Goal: Transaction & Acquisition: Purchase product/service

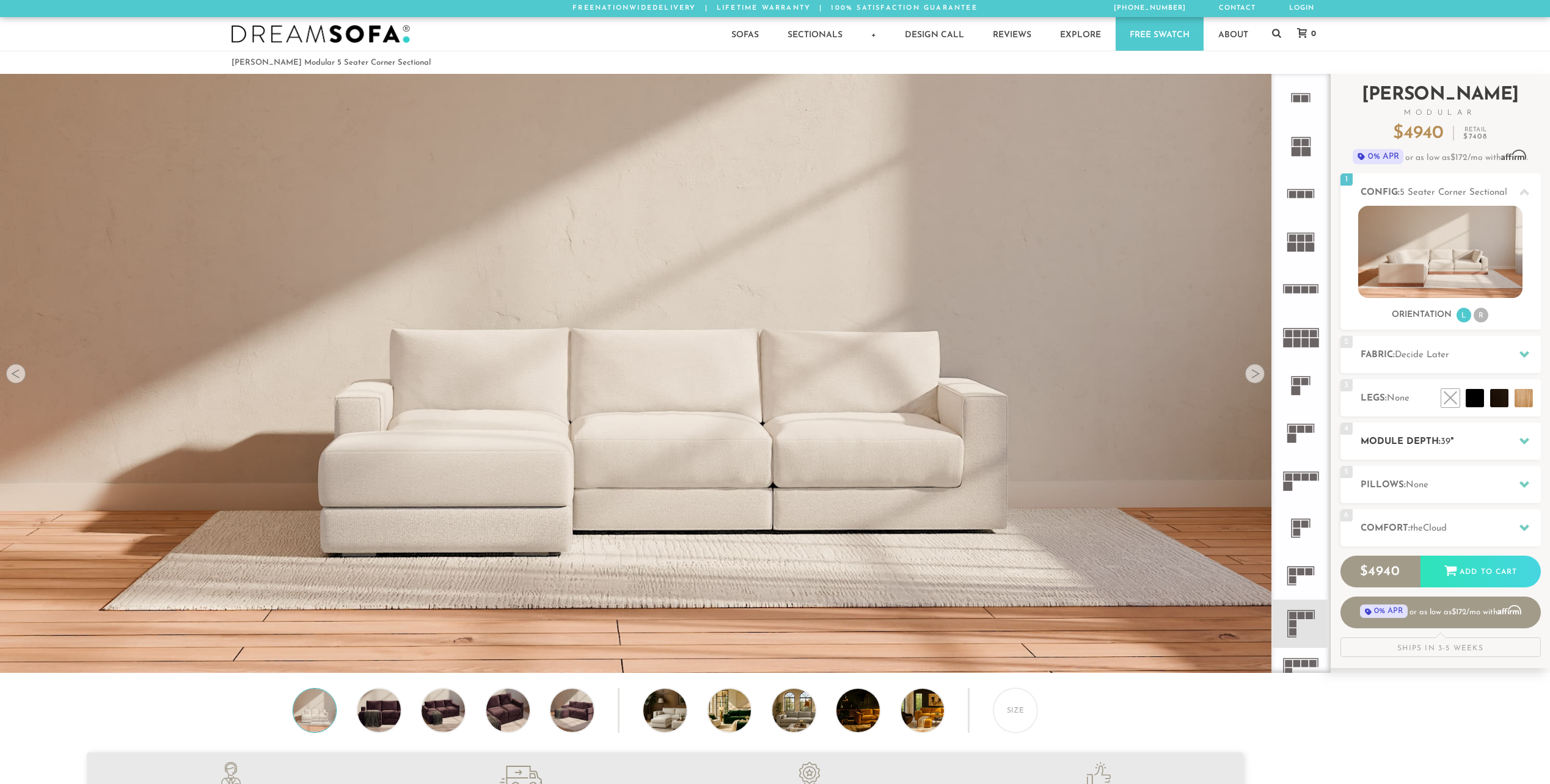
click at [1525, 440] on icon at bounding box center [1524, 441] width 10 height 10
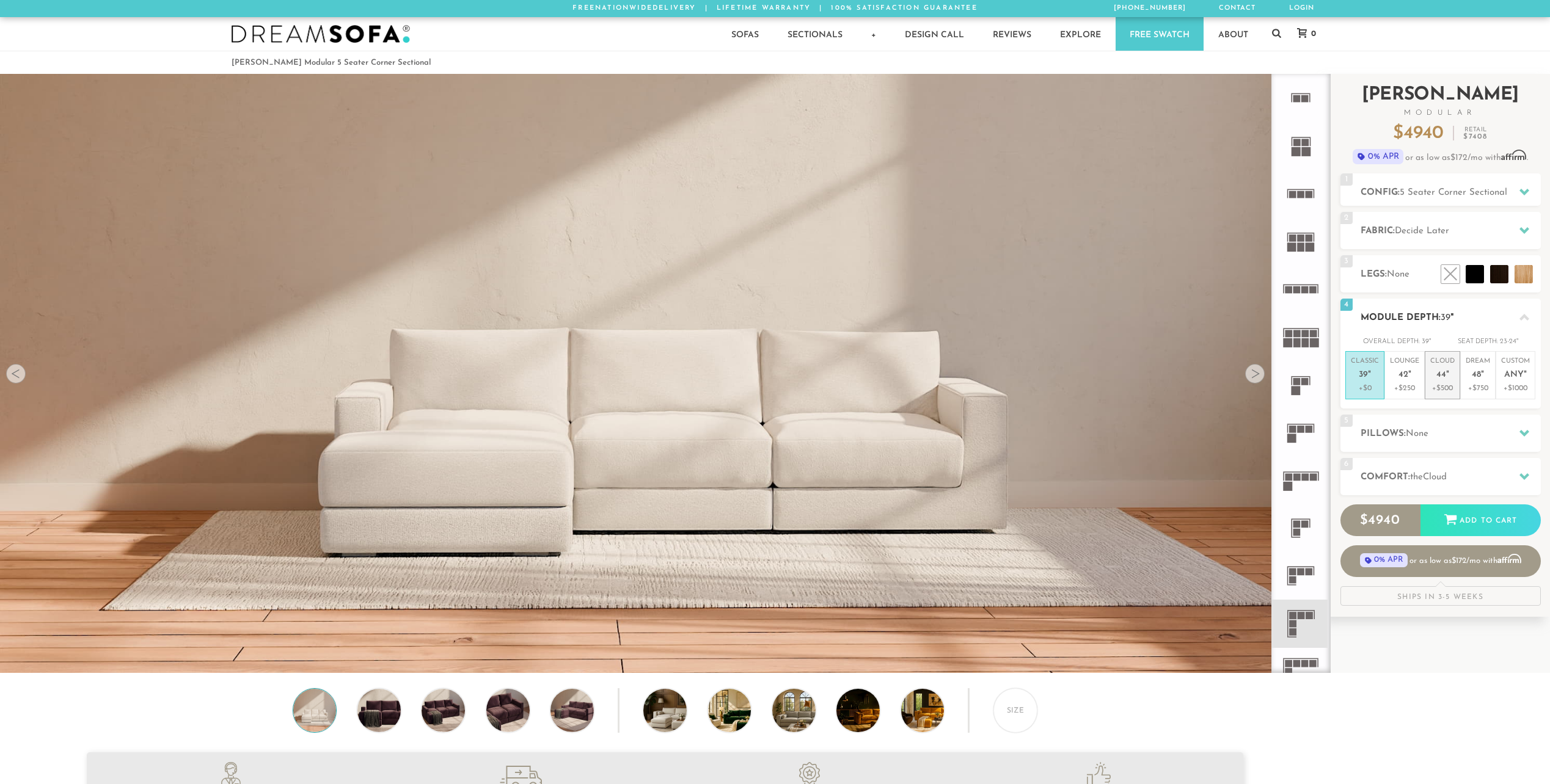
click at [1438, 381] on p "Cloud 44 "" at bounding box center [1442, 370] width 24 height 26
click at [1524, 478] on icon at bounding box center [1524, 477] width 10 height 7
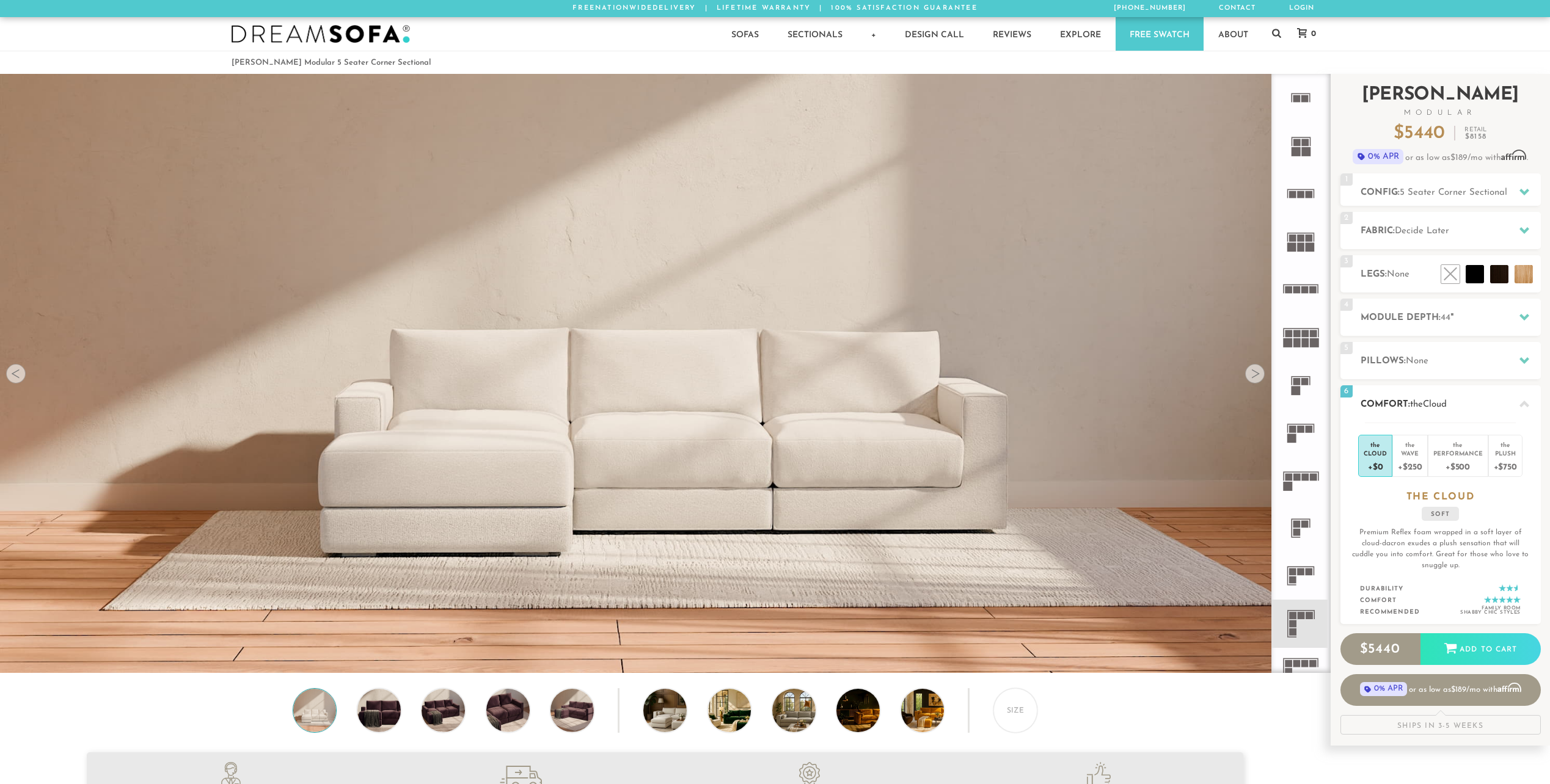
click at [1524, 403] on icon at bounding box center [1524, 404] width 10 height 7
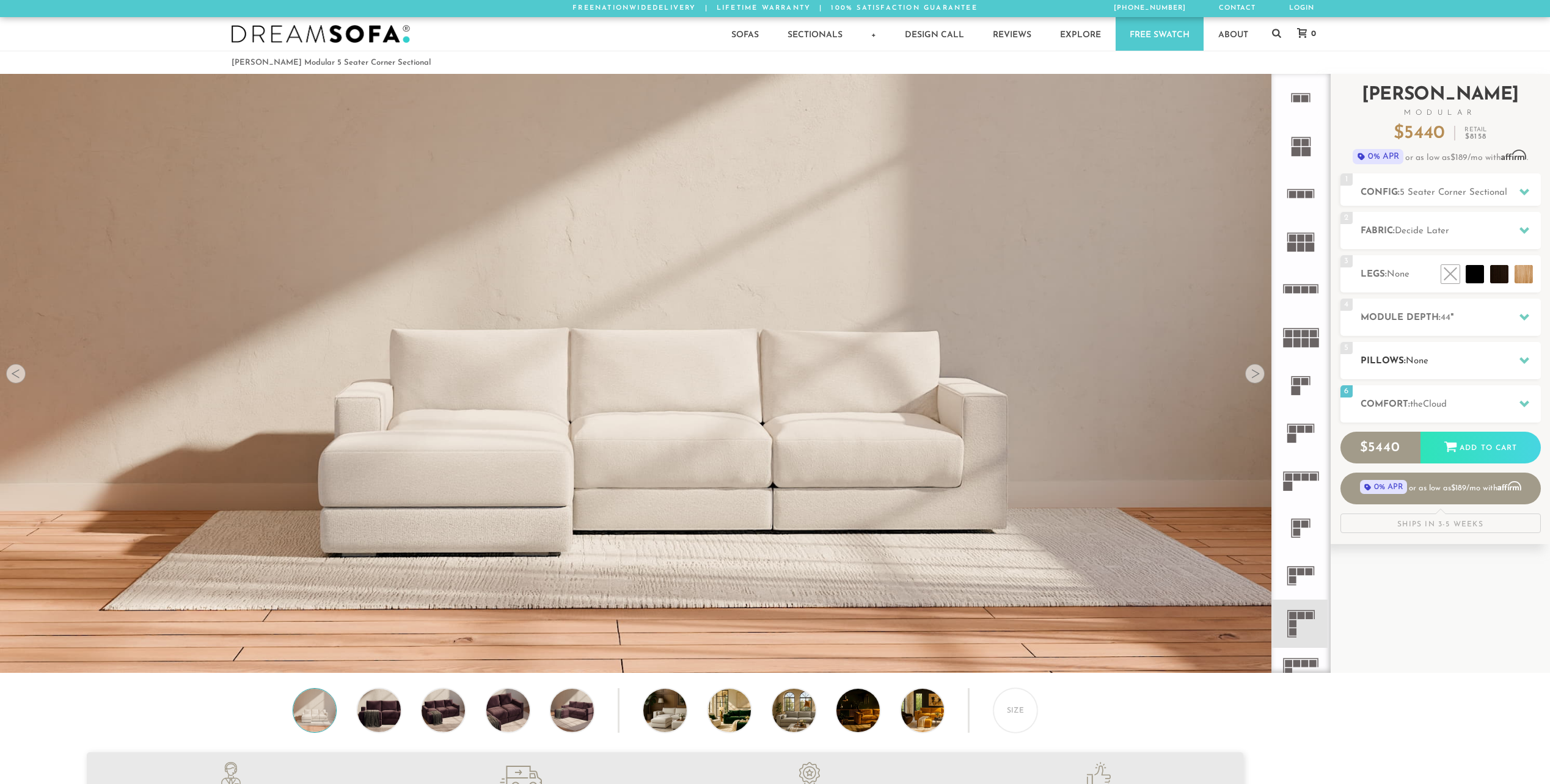
click at [1526, 362] on icon at bounding box center [1524, 360] width 10 height 10
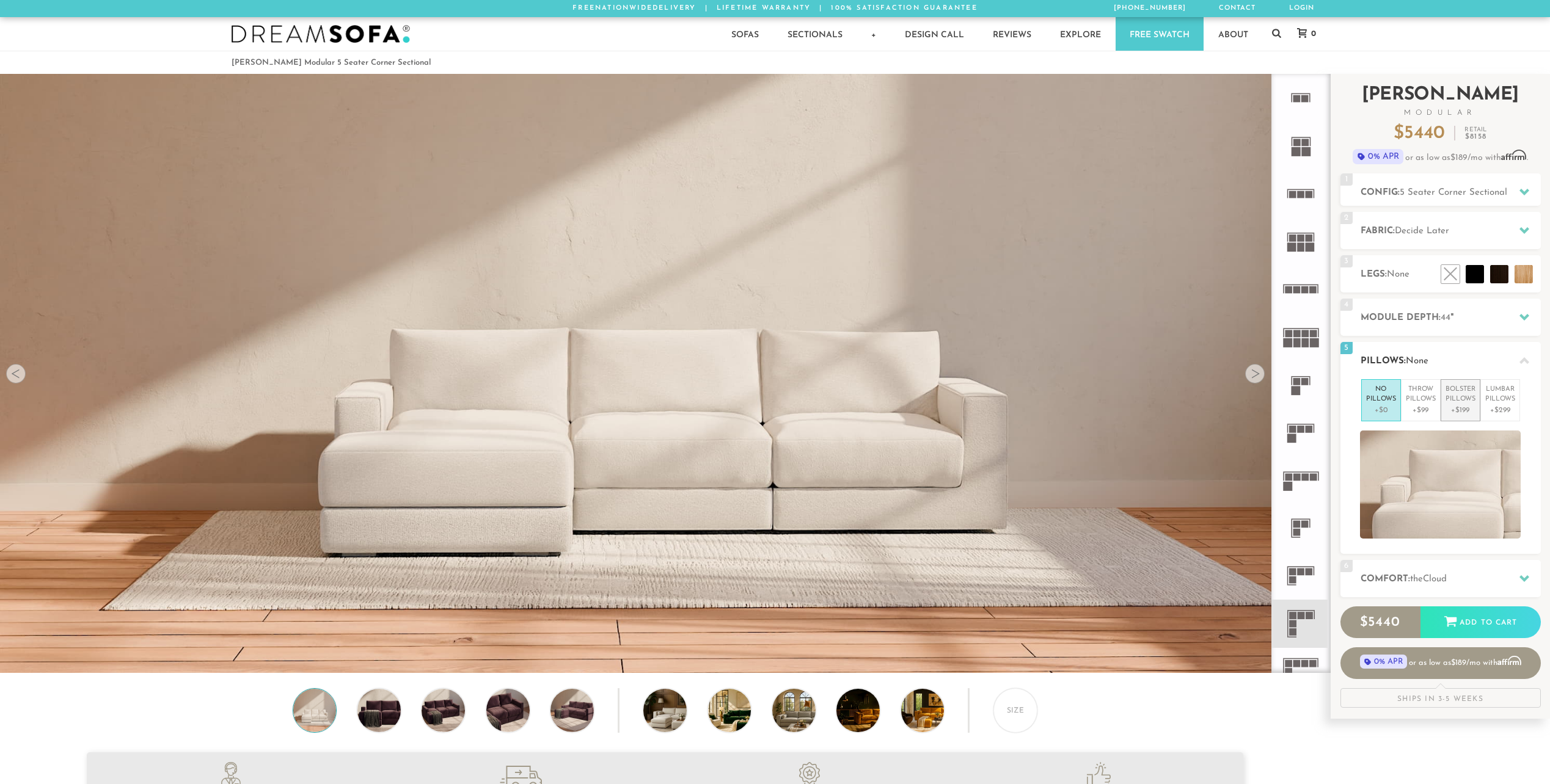
click at [1457, 399] on p "Bolster Pillows" at bounding box center [1460, 394] width 30 height 20
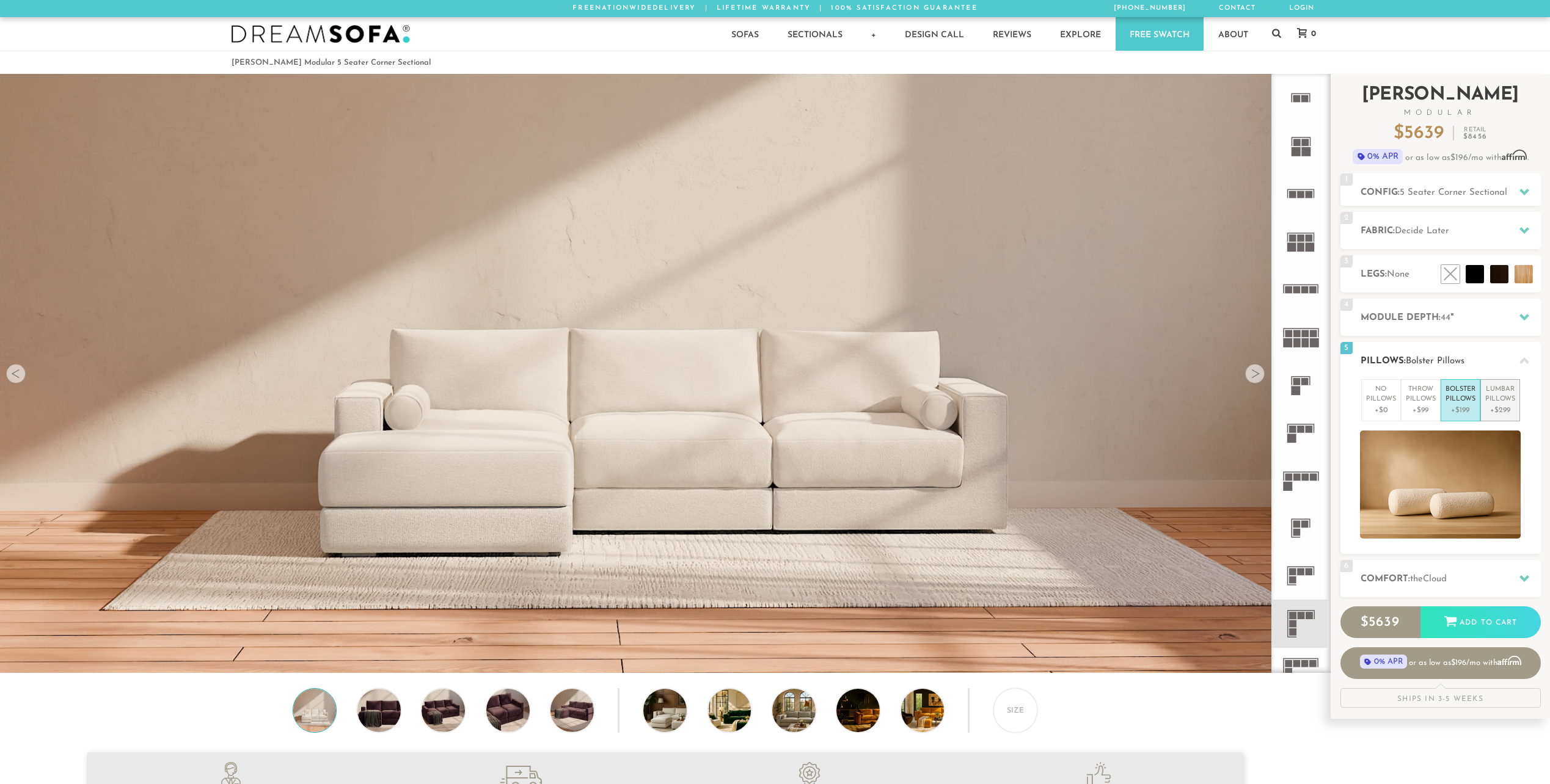
click at [1500, 391] on p "Lumbar Pillows" at bounding box center [1499, 394] width 30 height 20
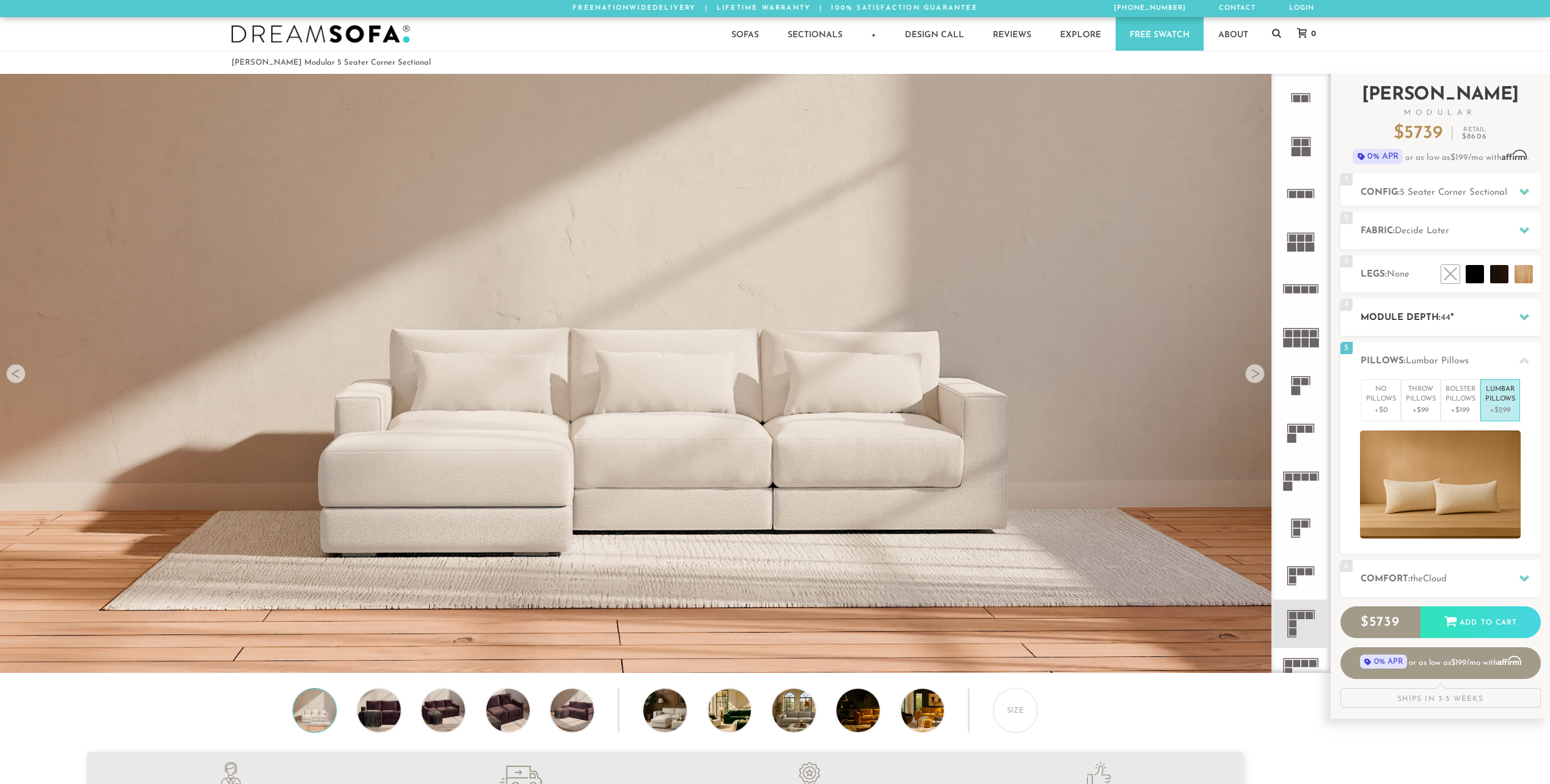
click at [1529, 317] on div at bounding box center [1524, 317] width 26 height 25
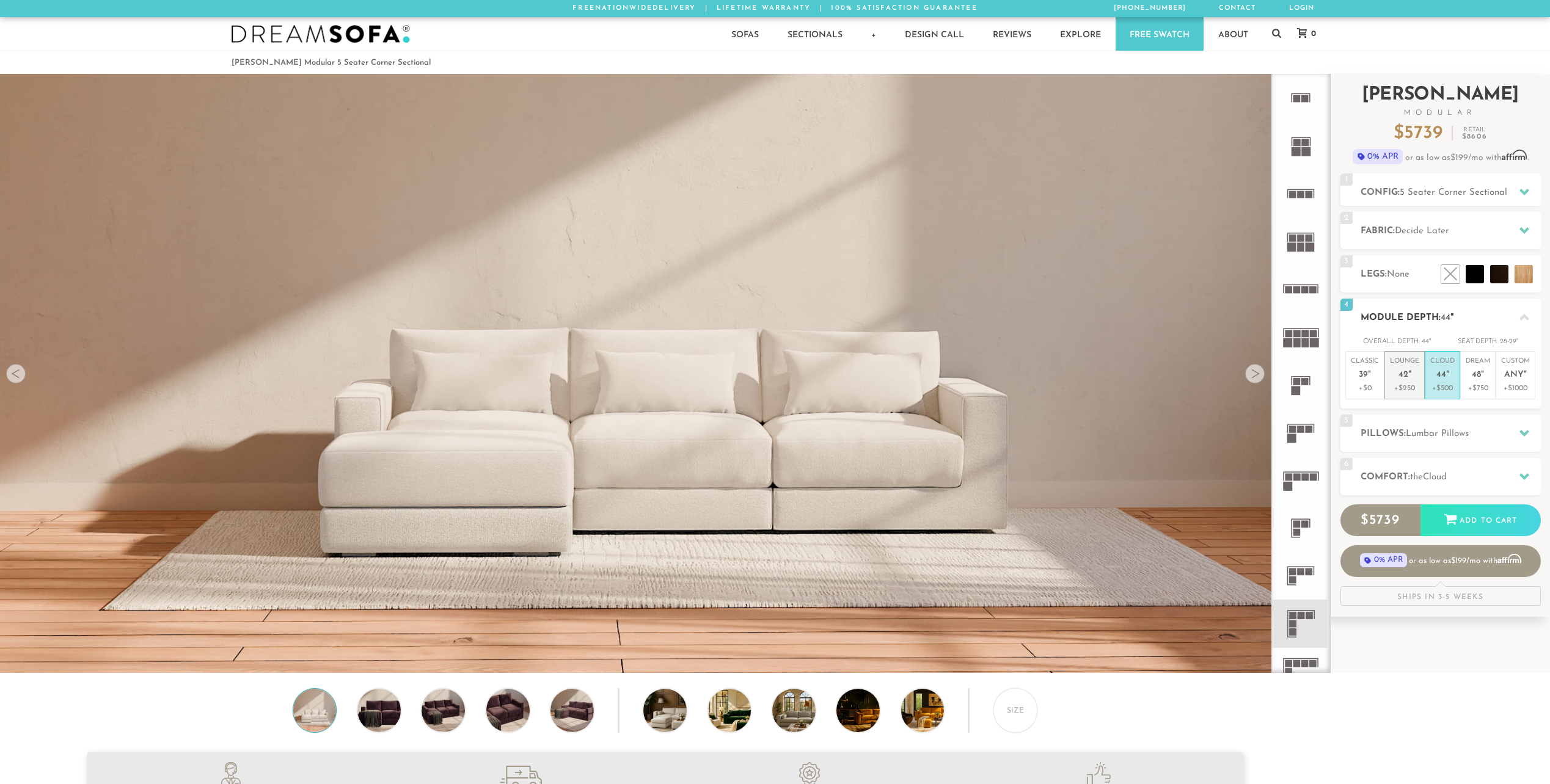
click at [1411, 388] on p "+$250" at bounding box center [1404, 389] width 29 height 11
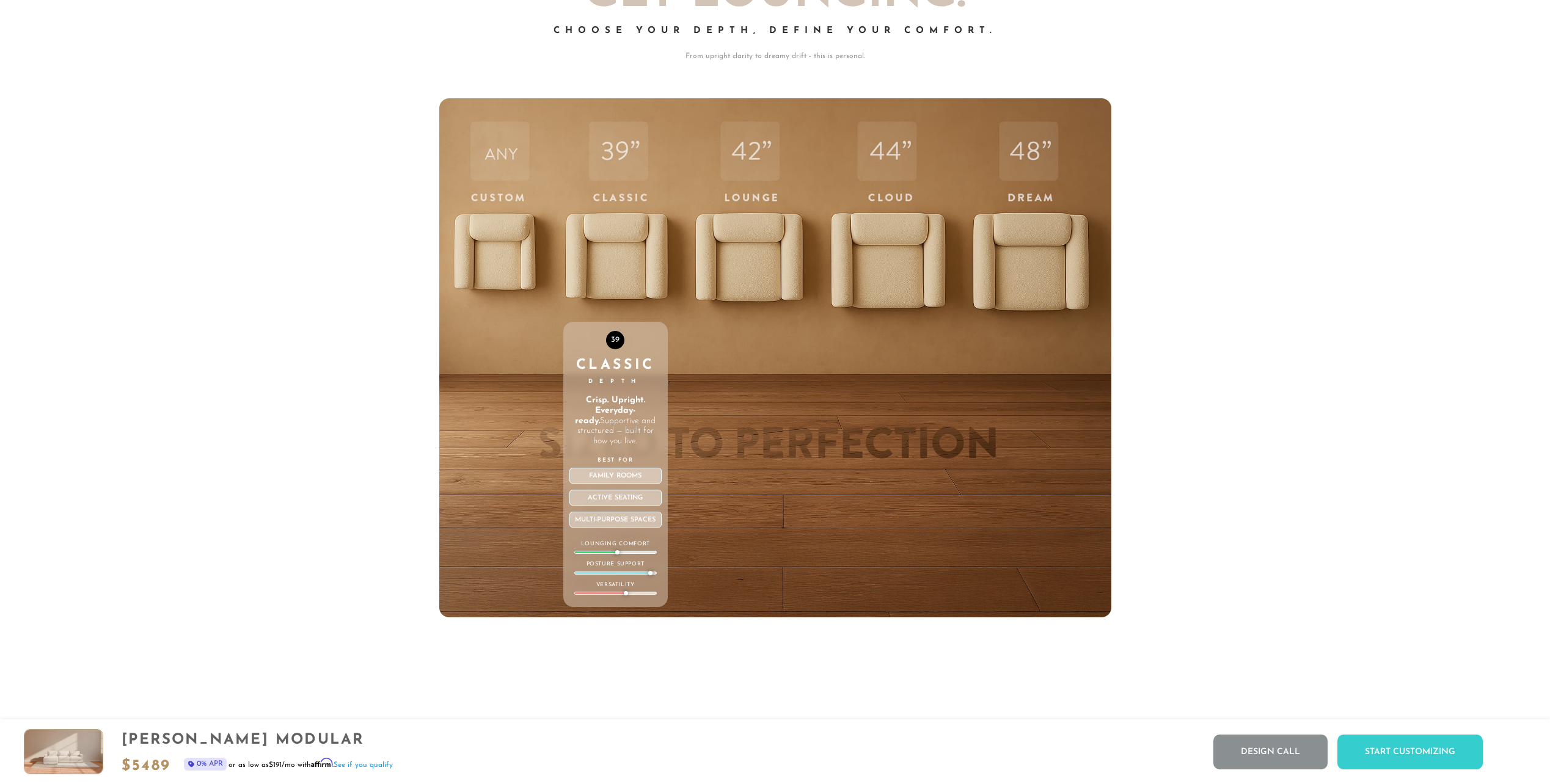
scroll to position [5450, 0]
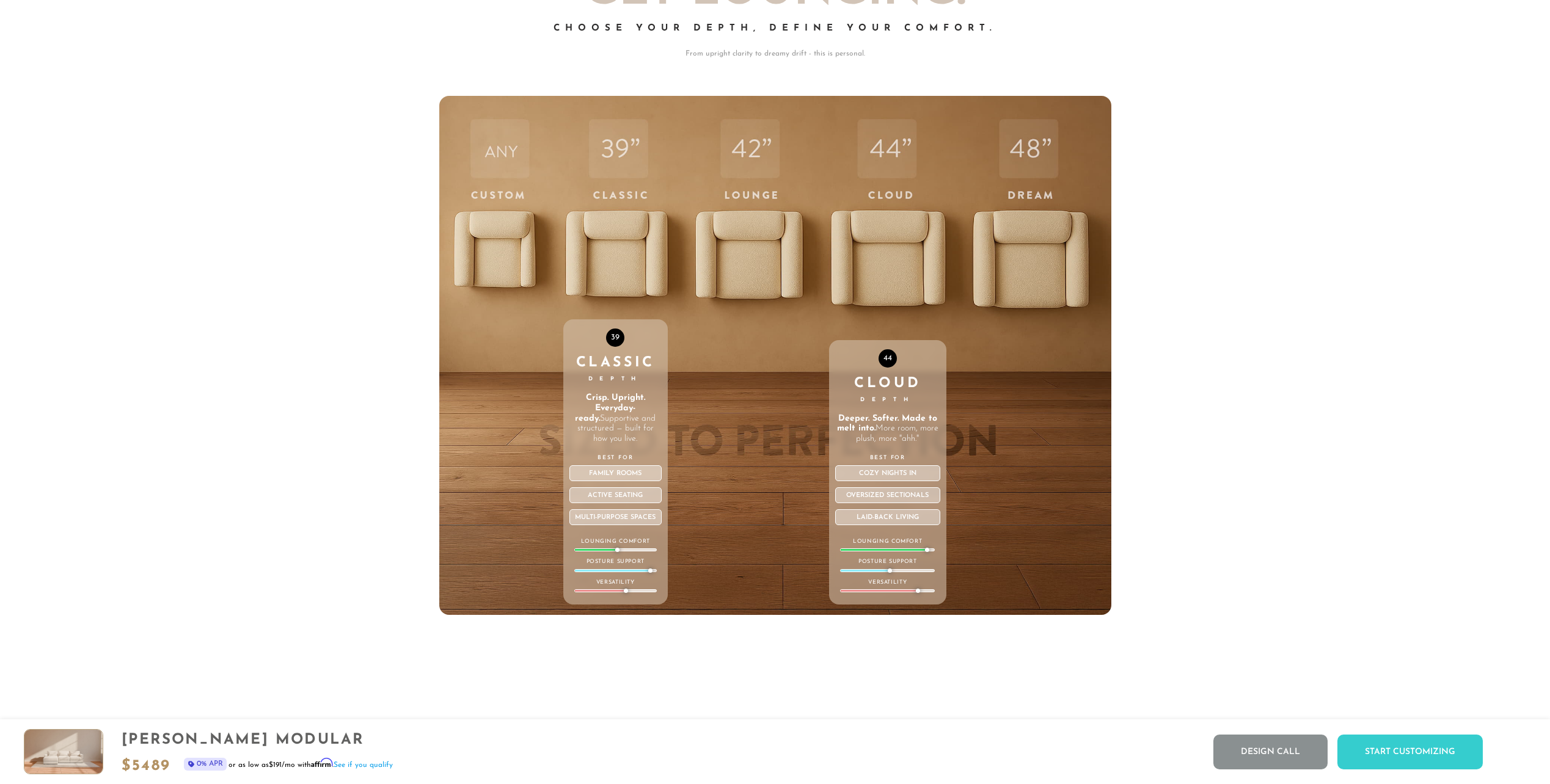
click at [890, 280] on div "44 Cloud Depth Deeper. Softer. Made to melt into. More room, more plush, more "…" at bounding box center [888, 356] width 118 height 519
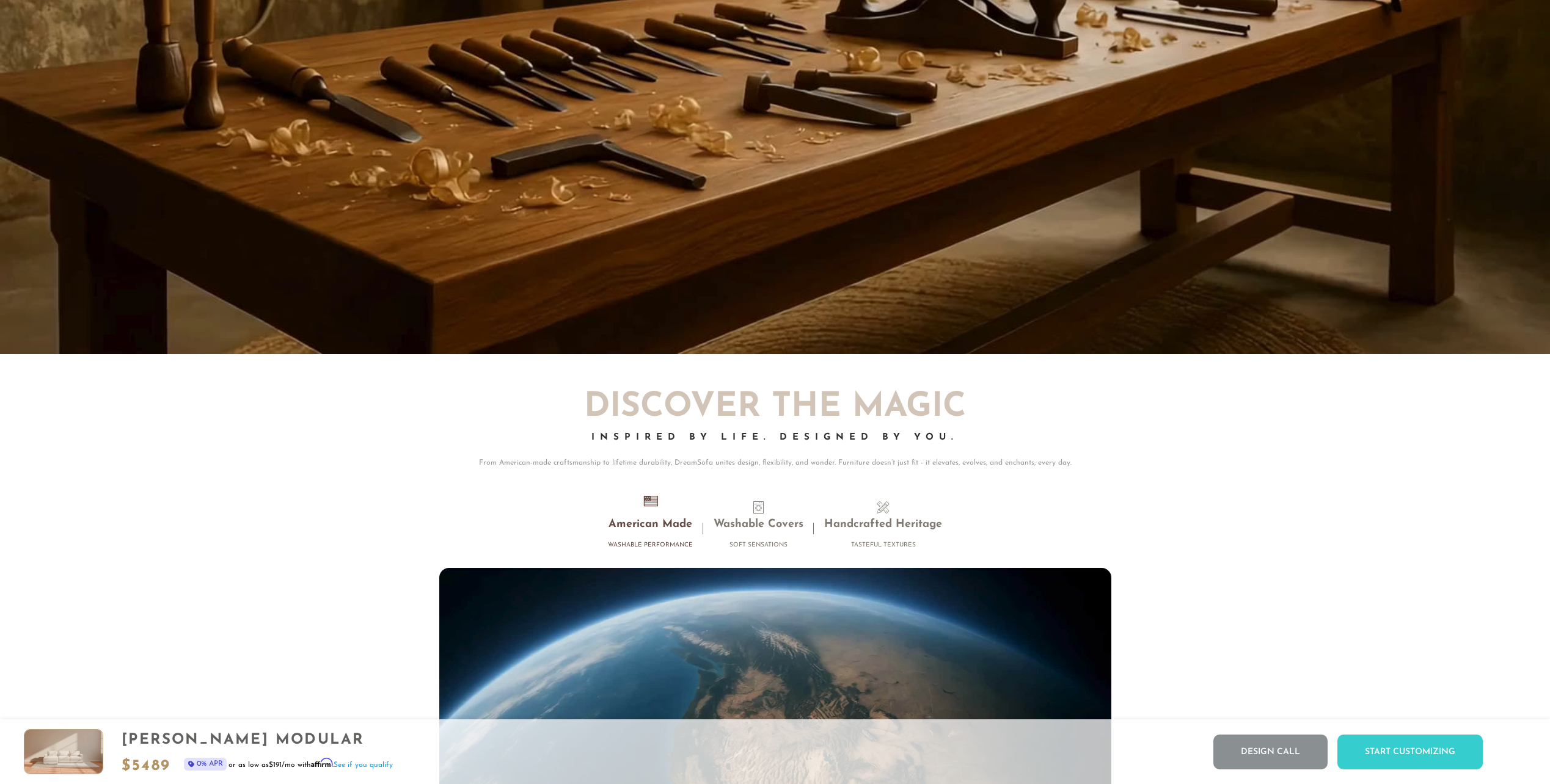
scroll to position [12565, 0]
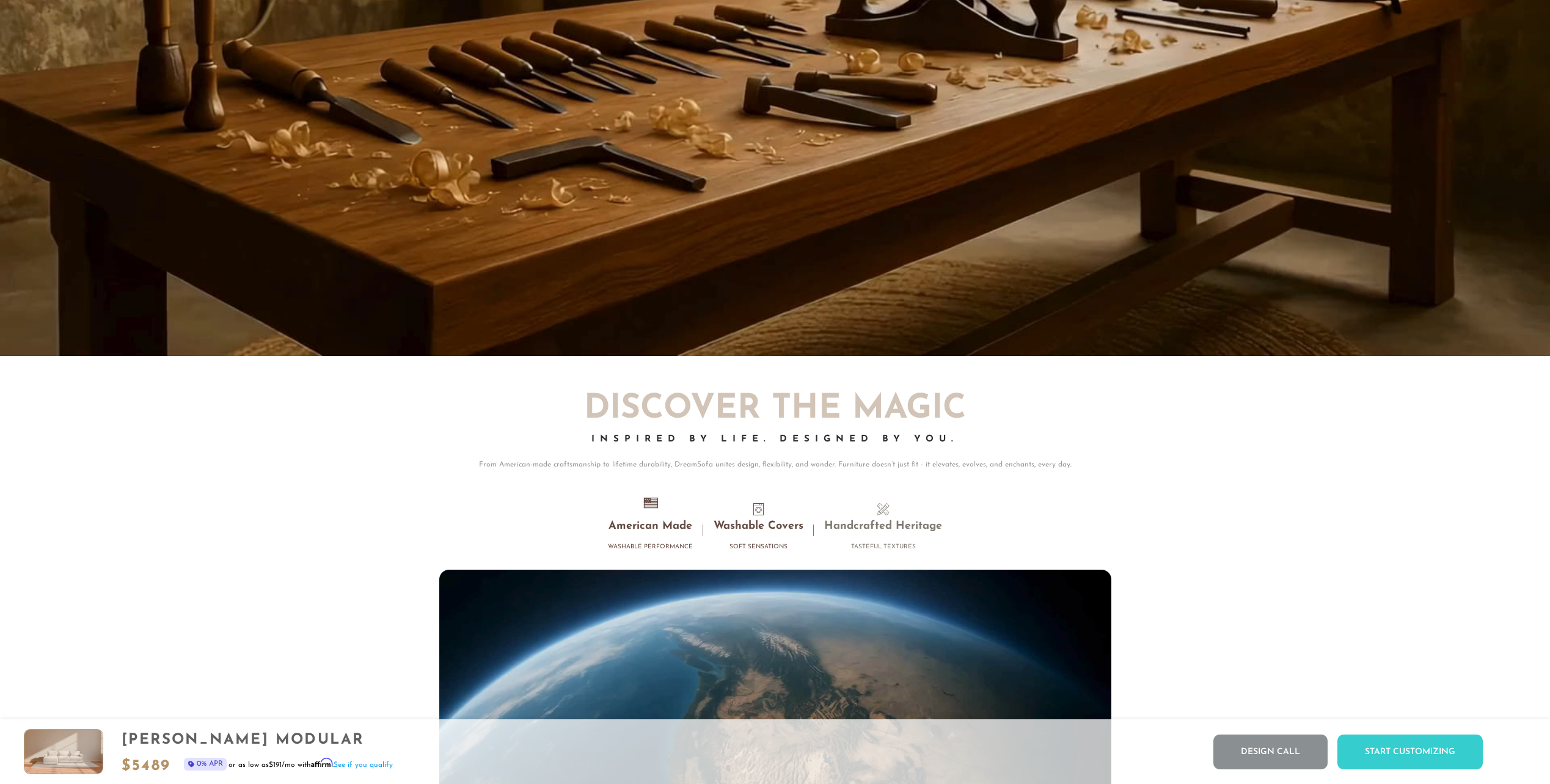
click at [765, 531] on h3 "Washable Covers" at bounding box center [758, 527] width 90 height 14
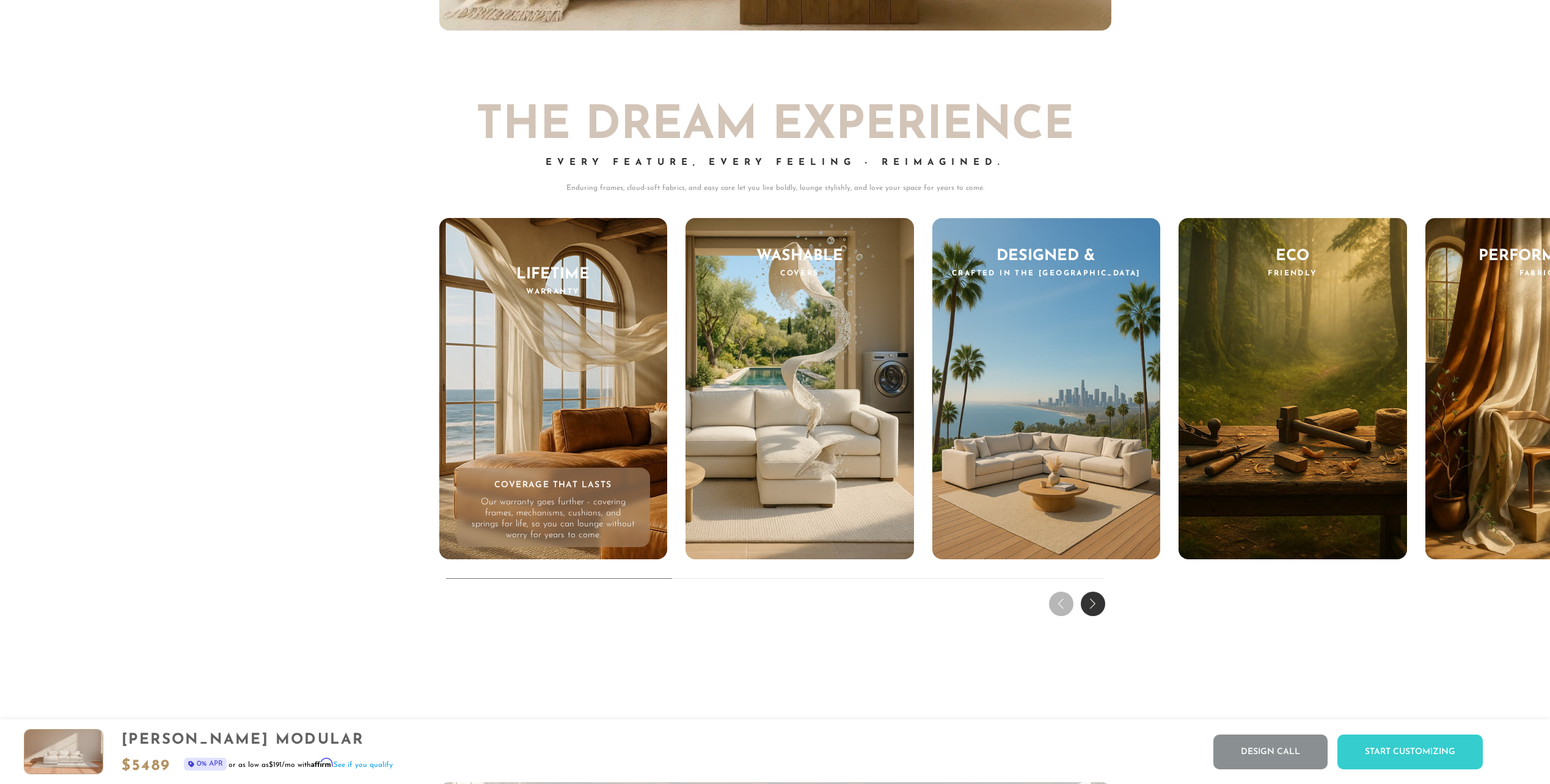
scroll to position [13488, 0]
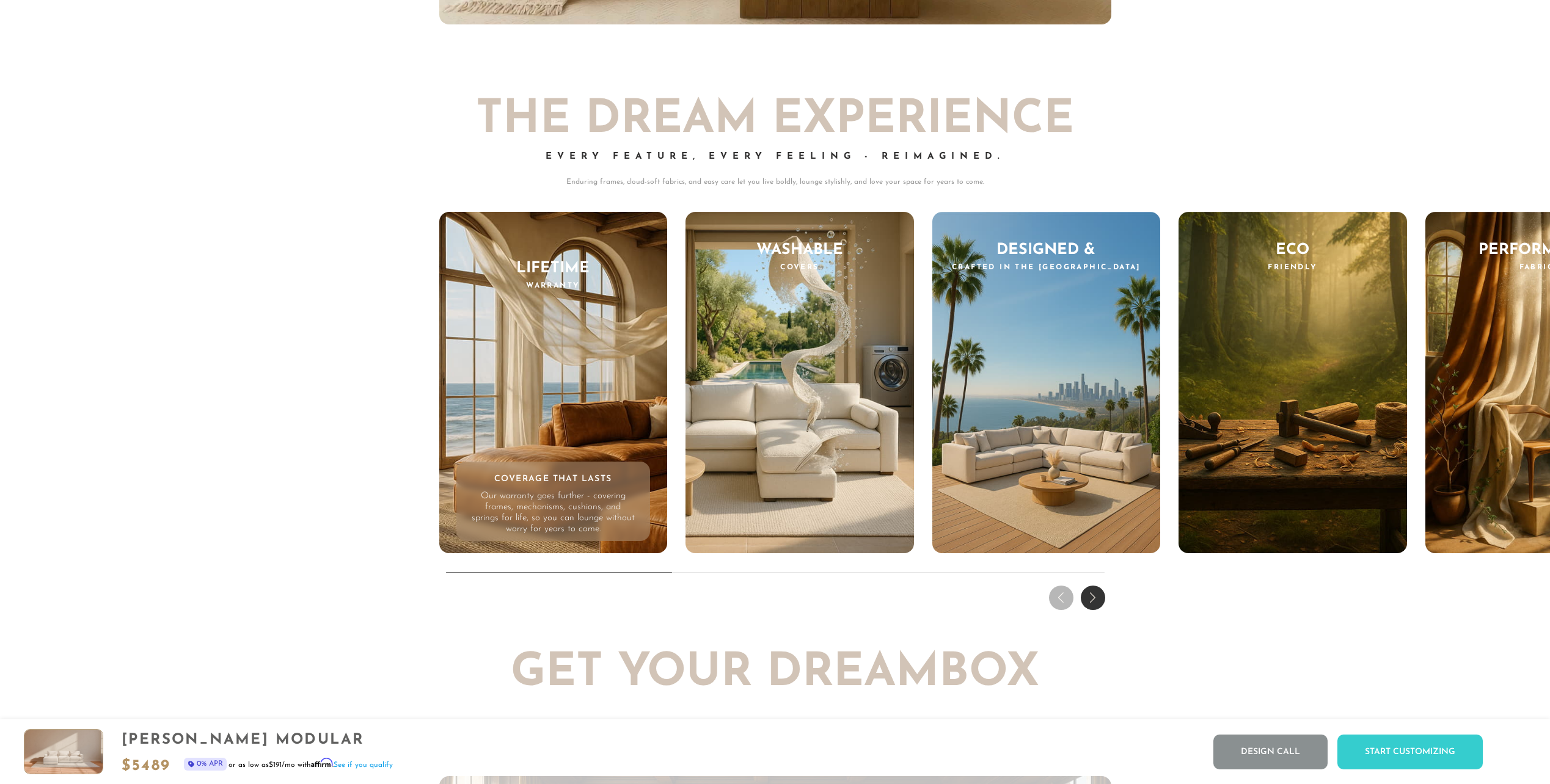
click at [1088, 602] on div "Next slide" at bounding box center [1092, 598] width 24 height 24
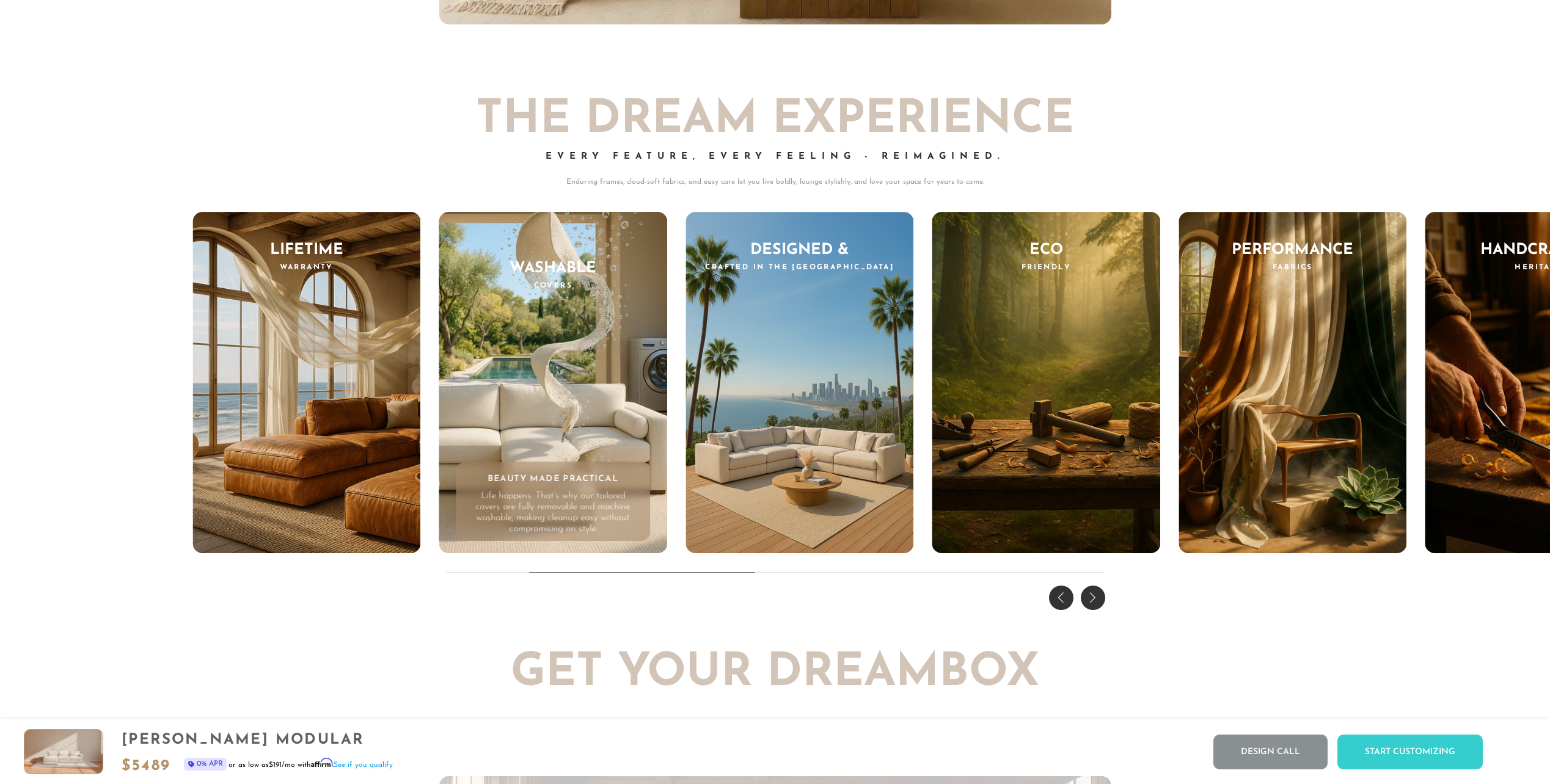
click at [1088, 602] on div "Next slide" at bounding box center [1092, 598] width 24 height 24
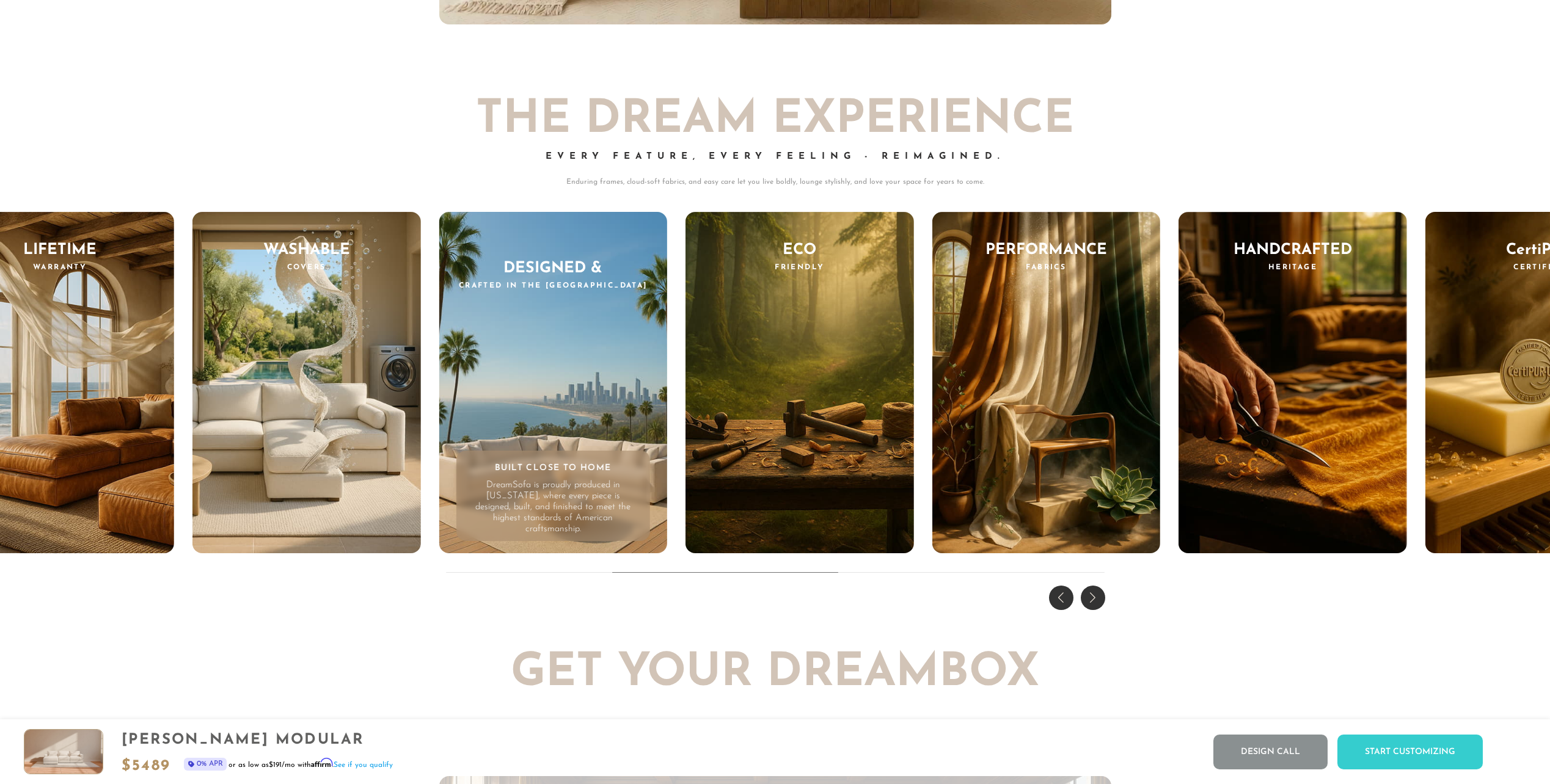
click at [1088, 601] on div "Next slide" at bounding box center [1092, 598] width 24 height 24
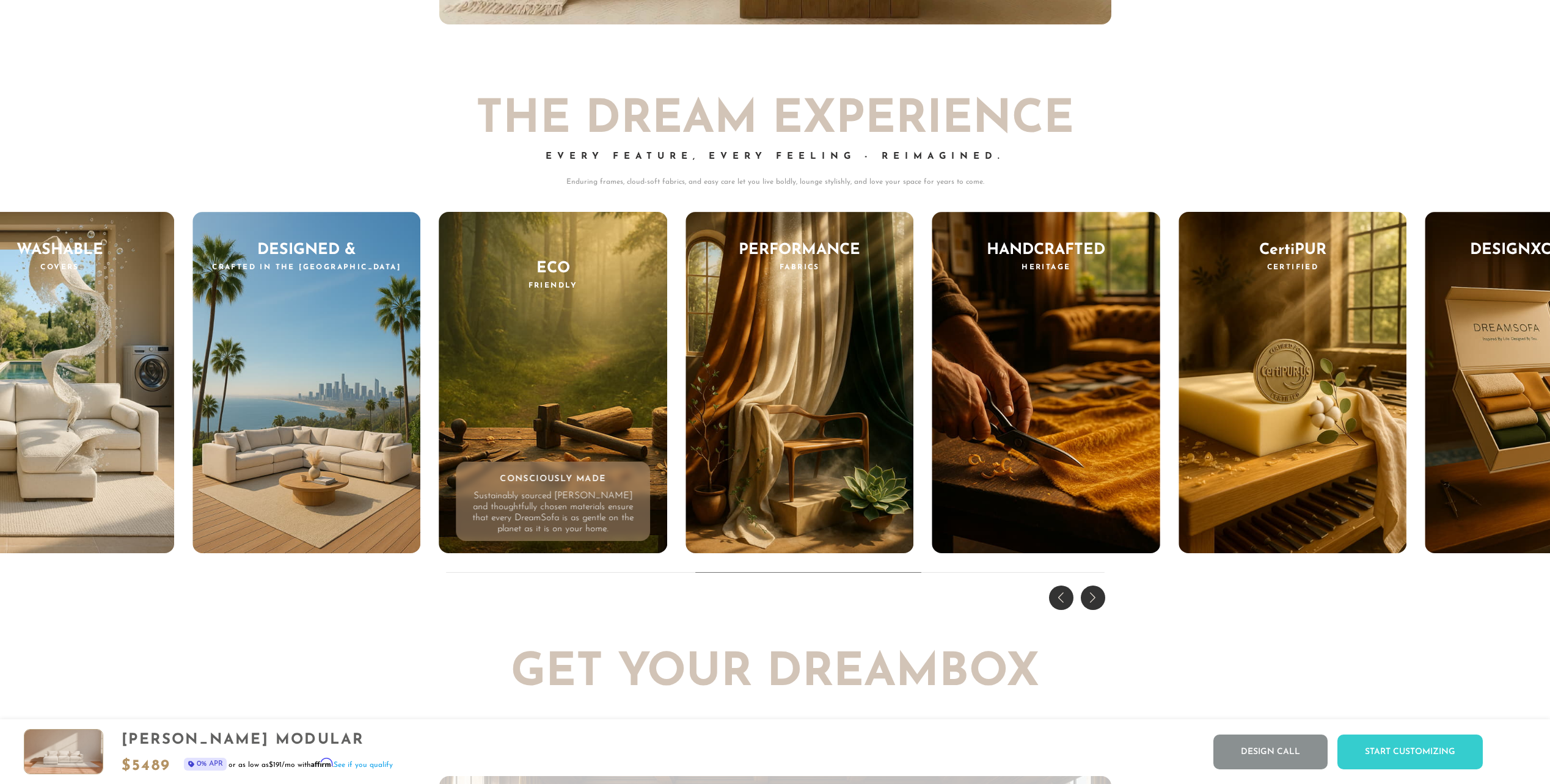
click at [1088, 601] on div "Next slide" at bounding box center [1092, 598] width 24 height 24
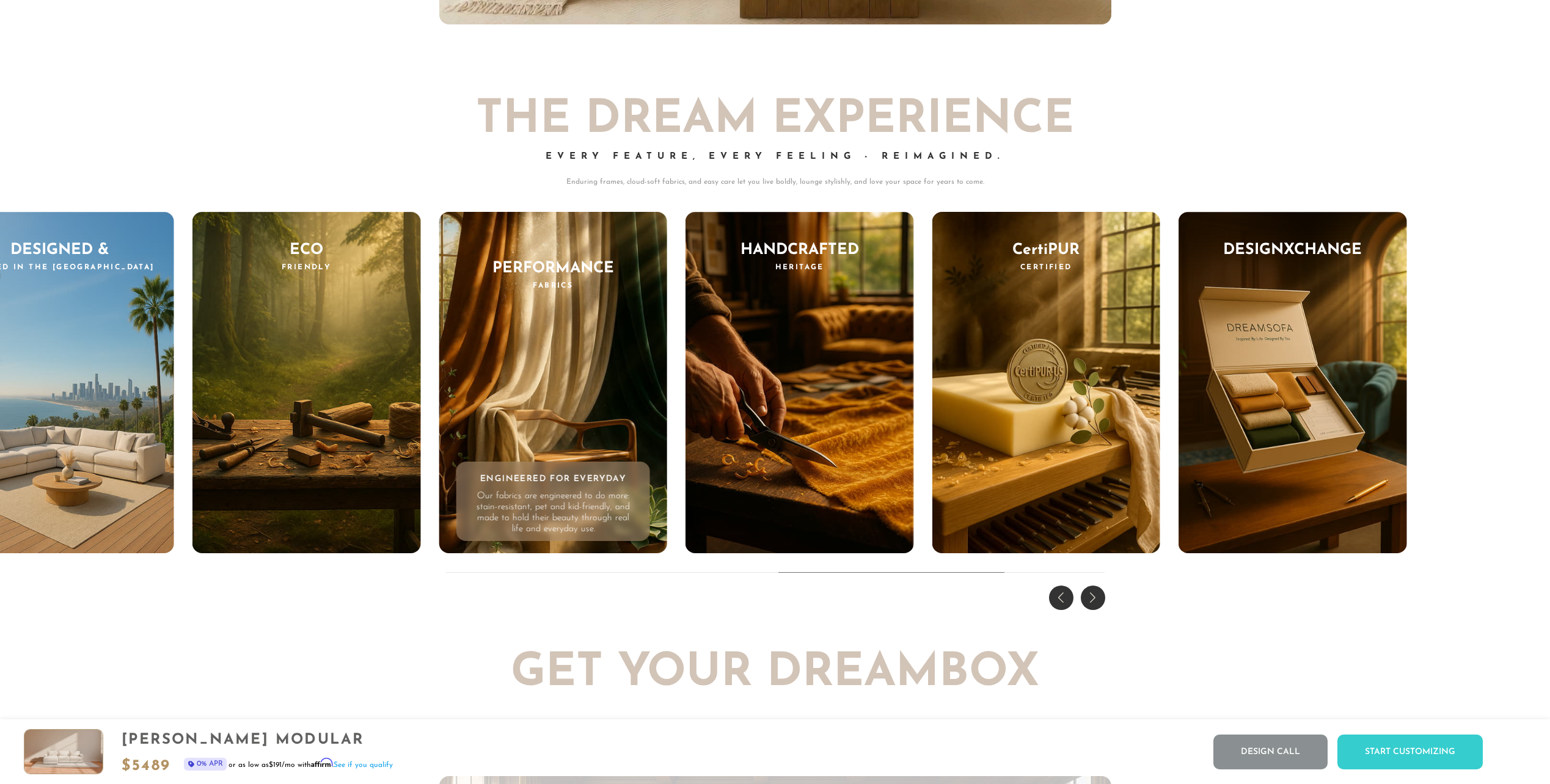
click at [1088, 601] on div "Next slide" at bounding box center [1092, 598] width 24 height 24
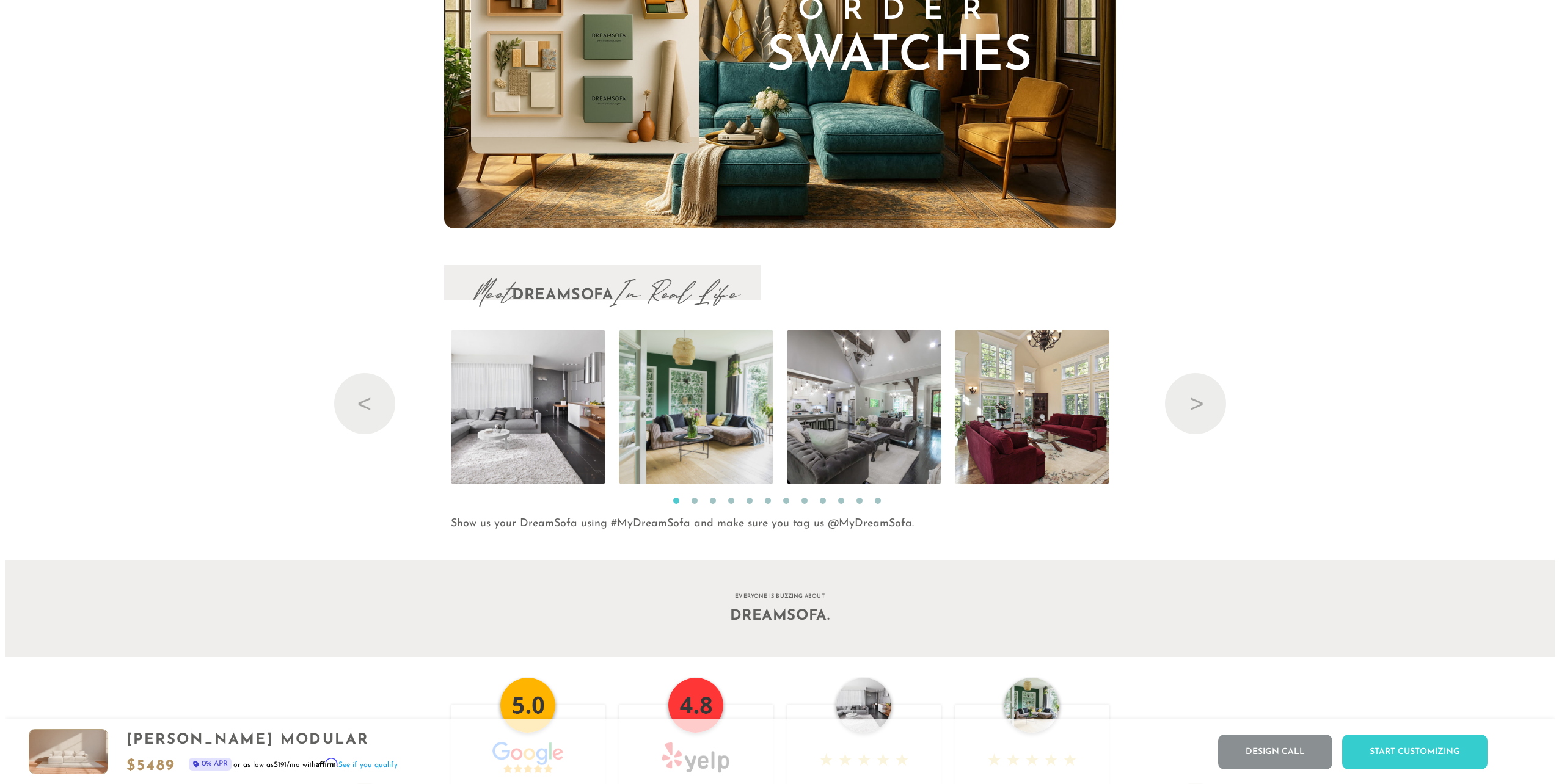
scroll to position [14405, 0]
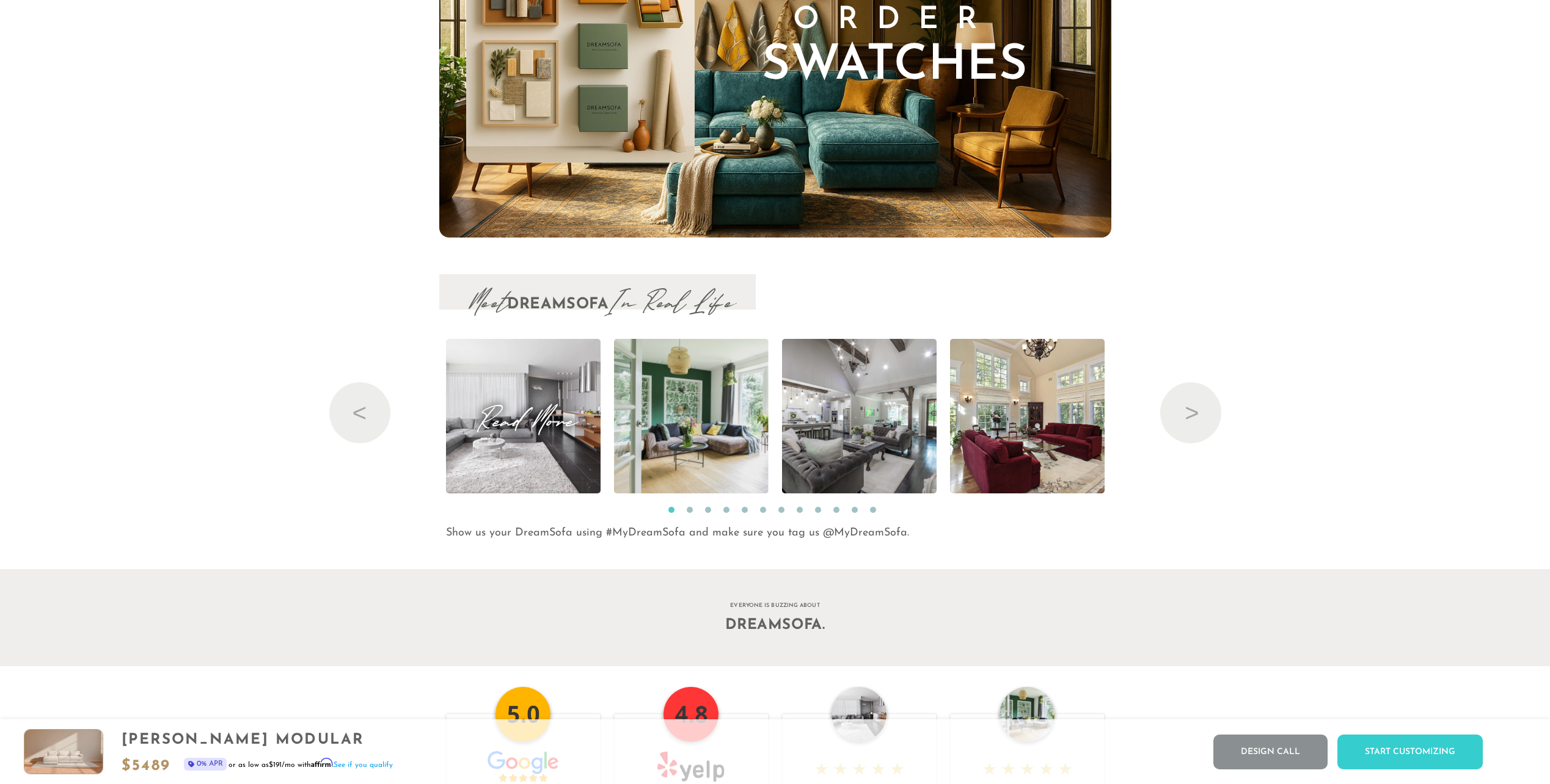
click at [526, 440] on img at bounding box center [523, 416] width 232 height 155
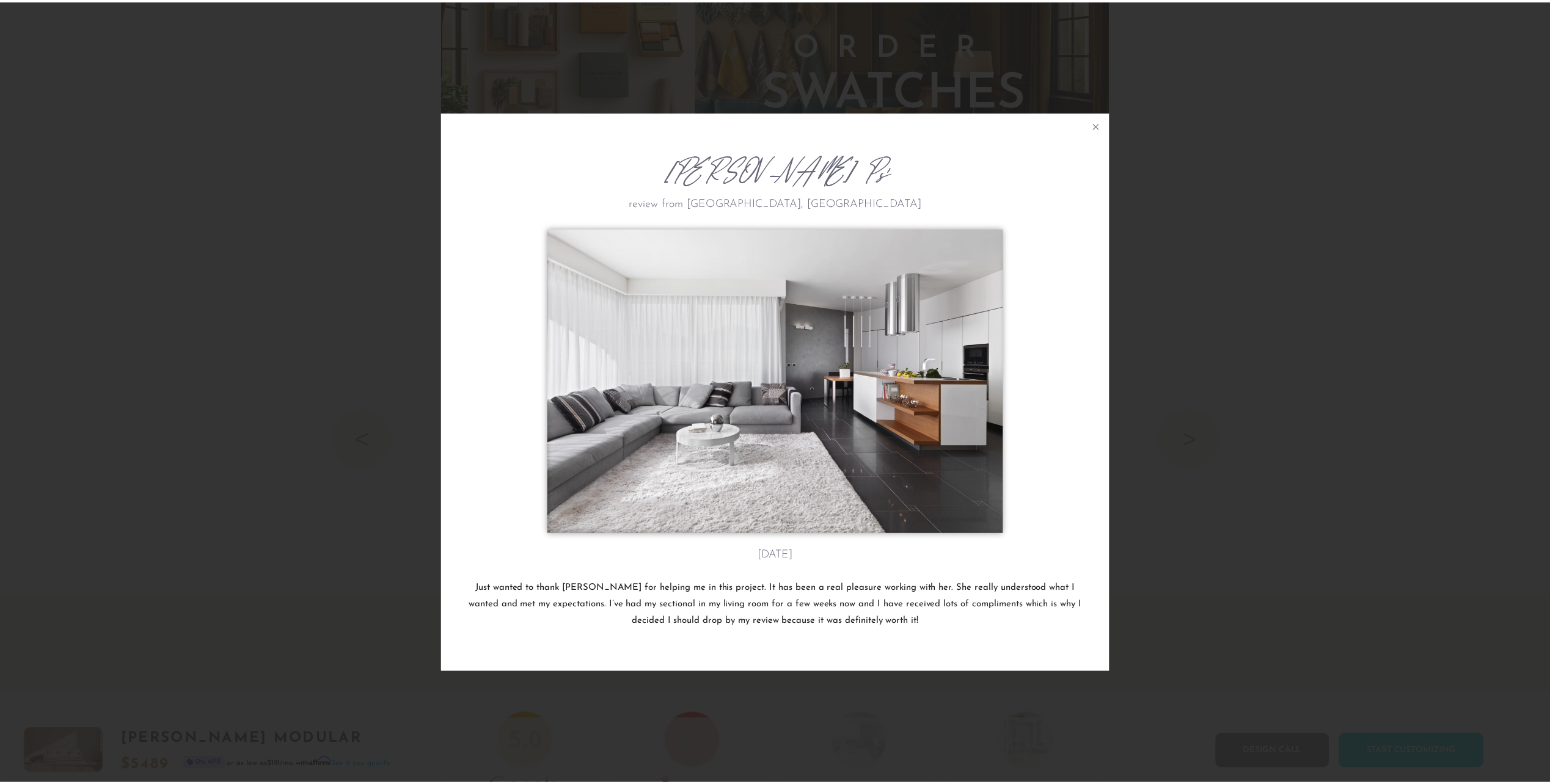
scroll to position [15757, 1550]
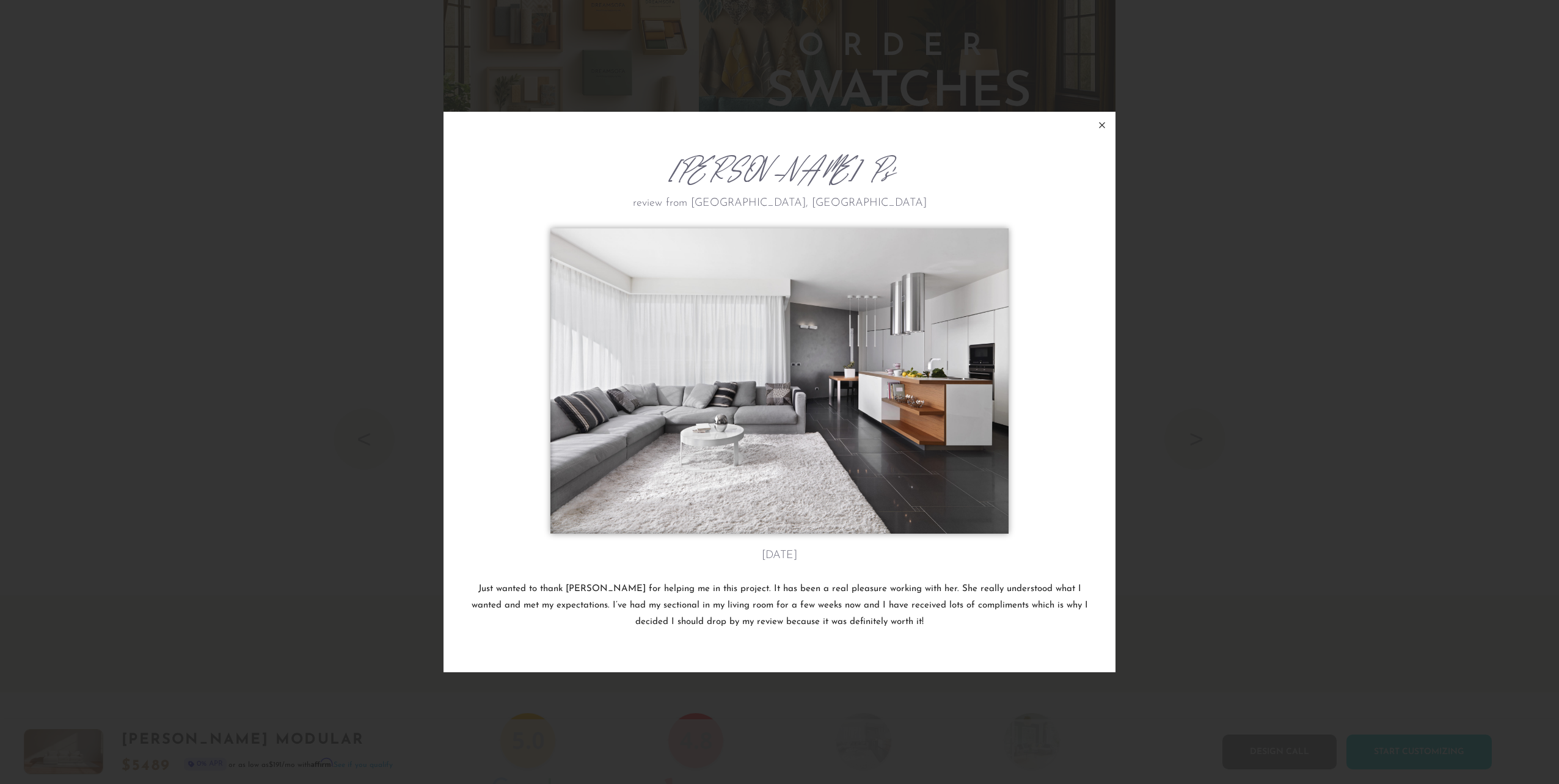
click at [1101, 118] on icon at bounding box center [1101, 125] width 15 height 15
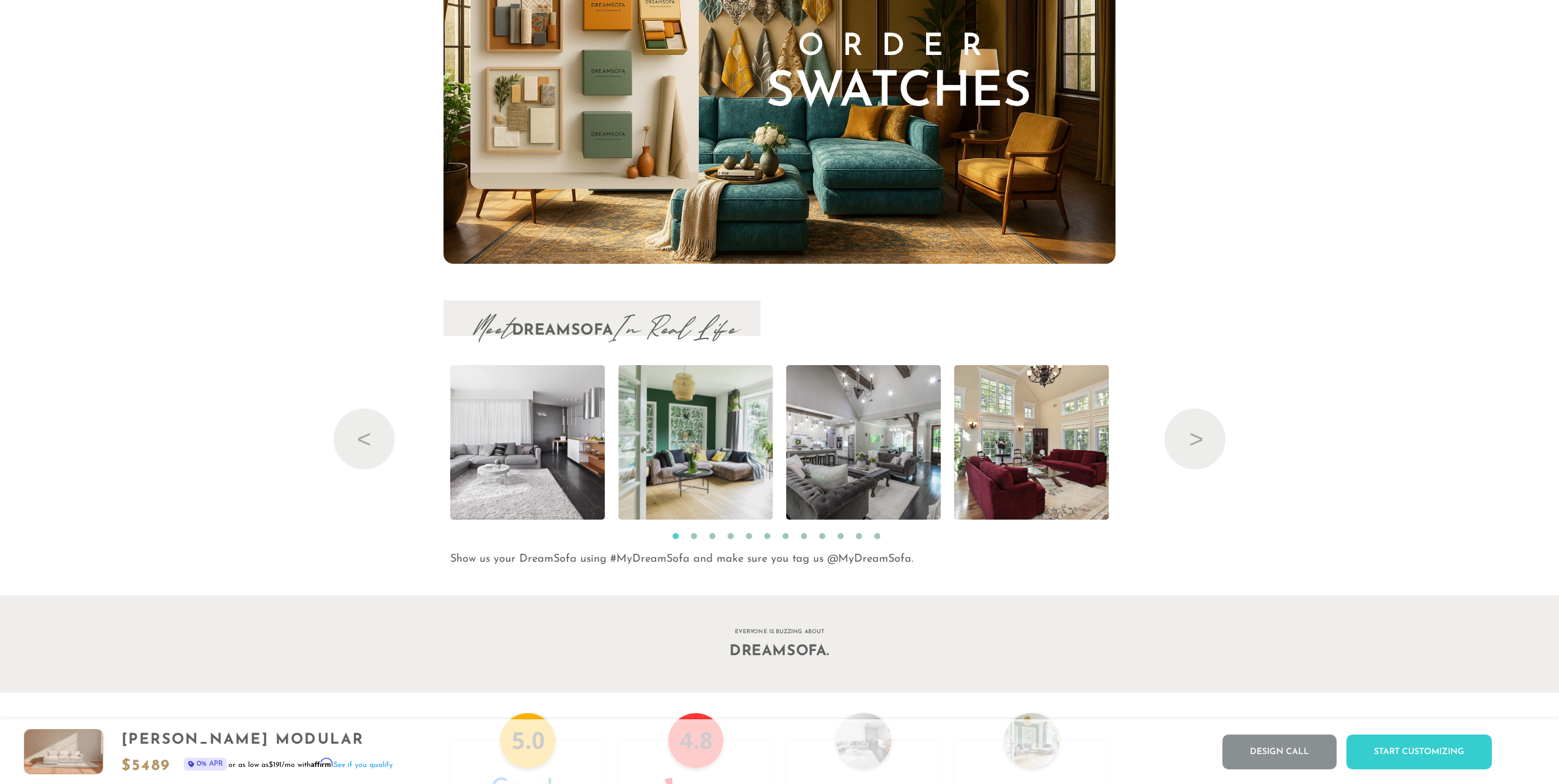
scroll to position [15735, 1540]
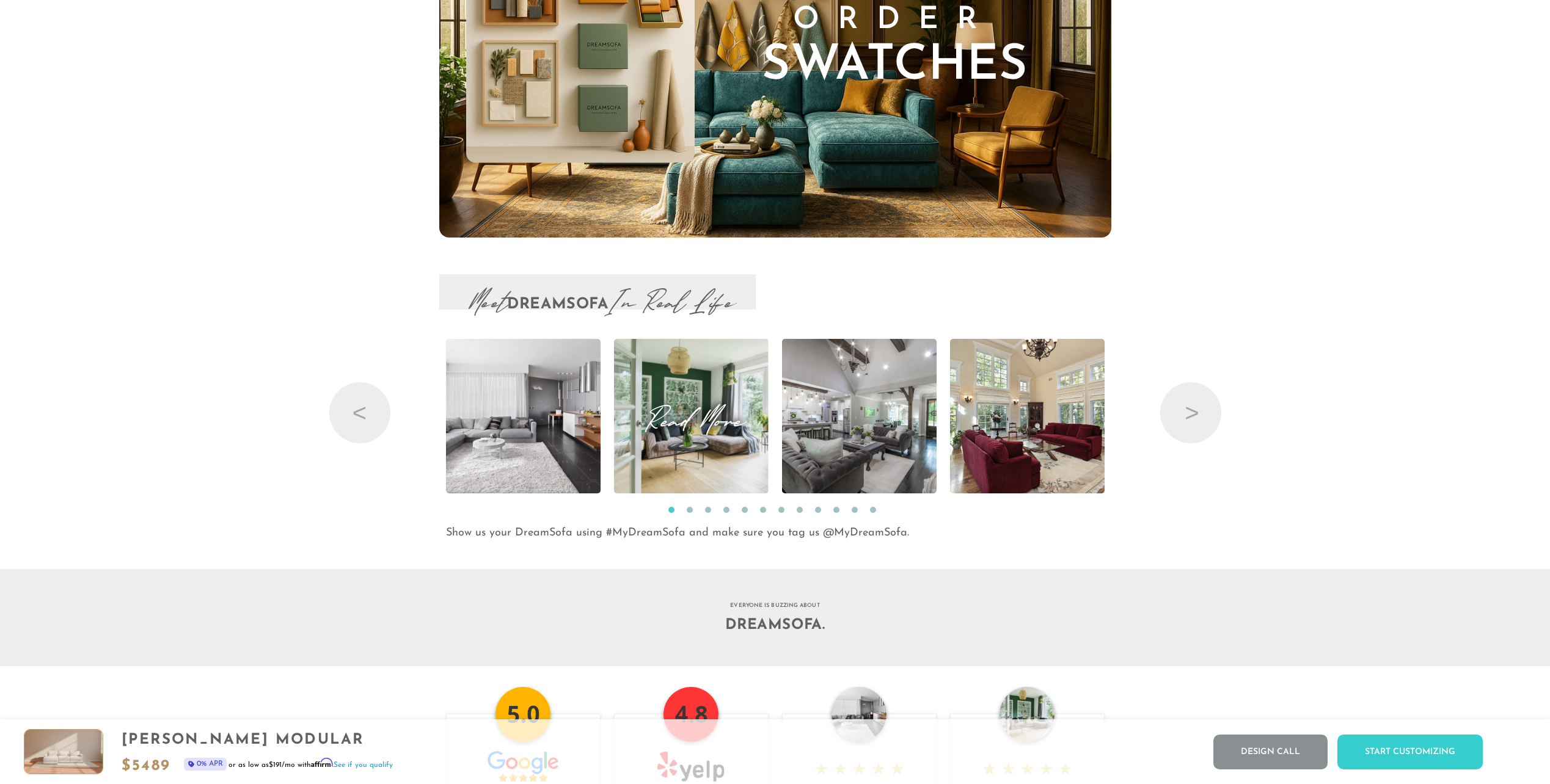
click at [685, 424] on span "Read More" at bounding box center [691, 417] width 155 height 17
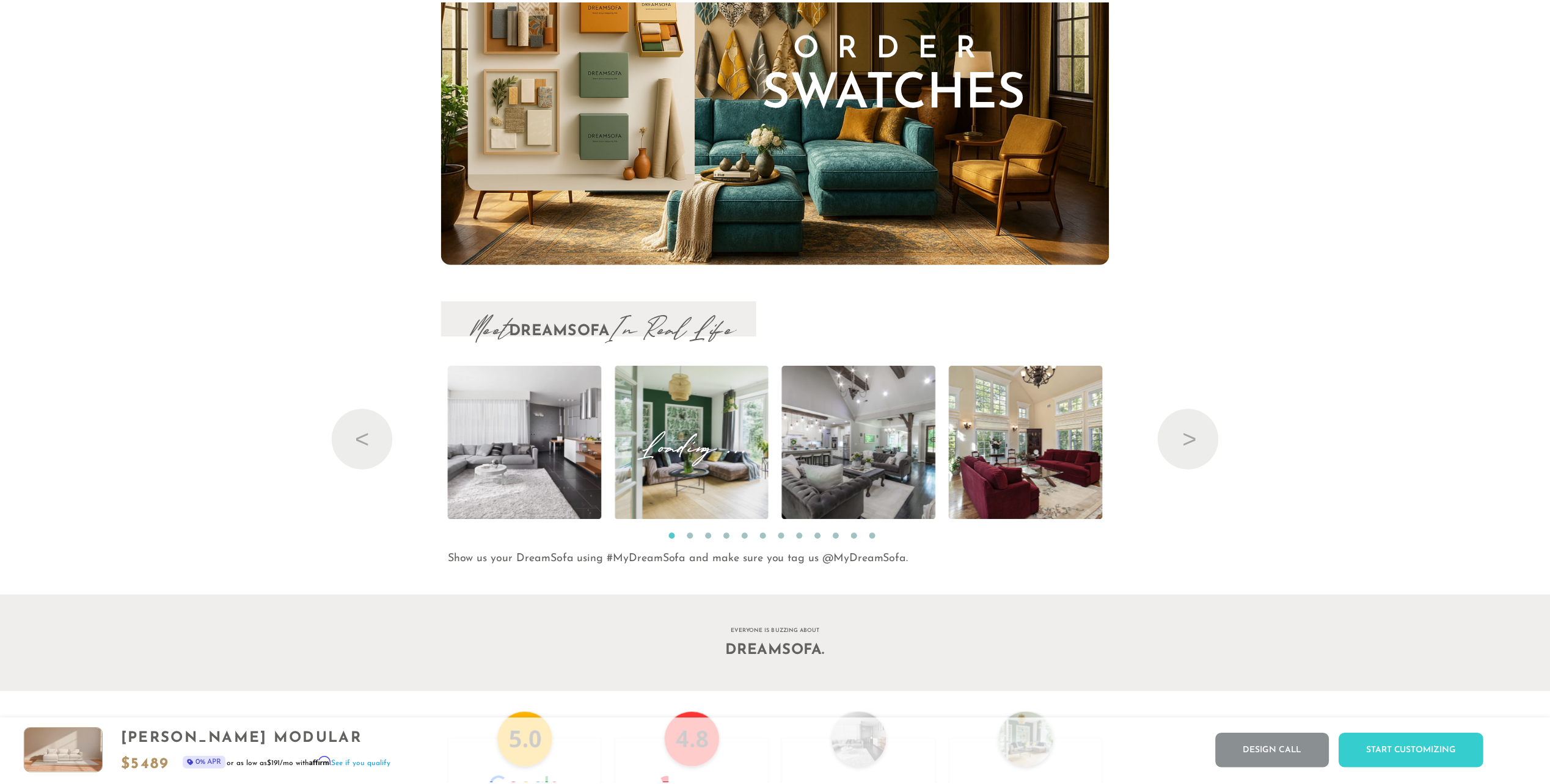
scroll to position [15757, 1550]
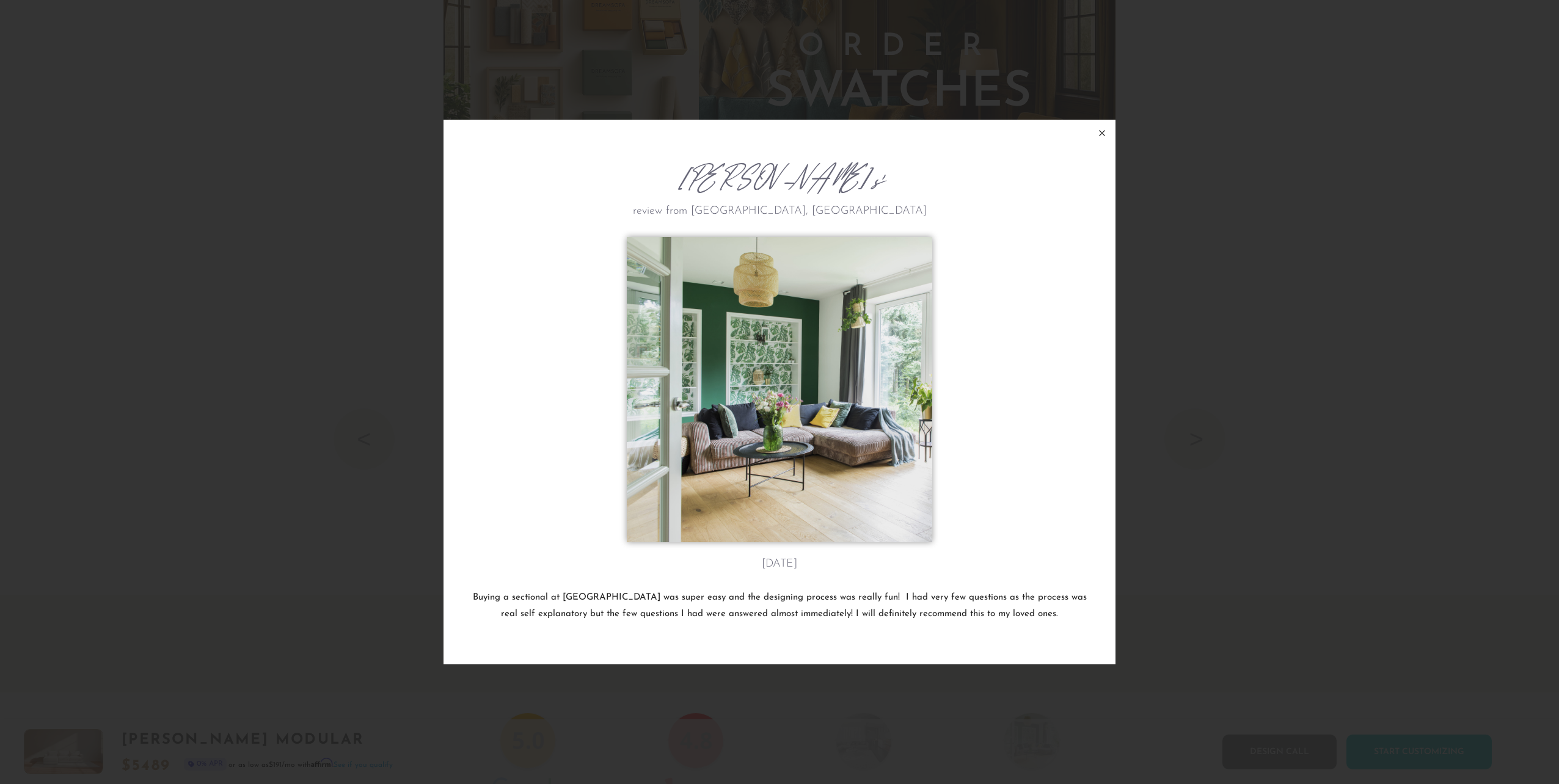
click at [1104, 130] on icon at bounding box center [1101, 133] width 15 height 15
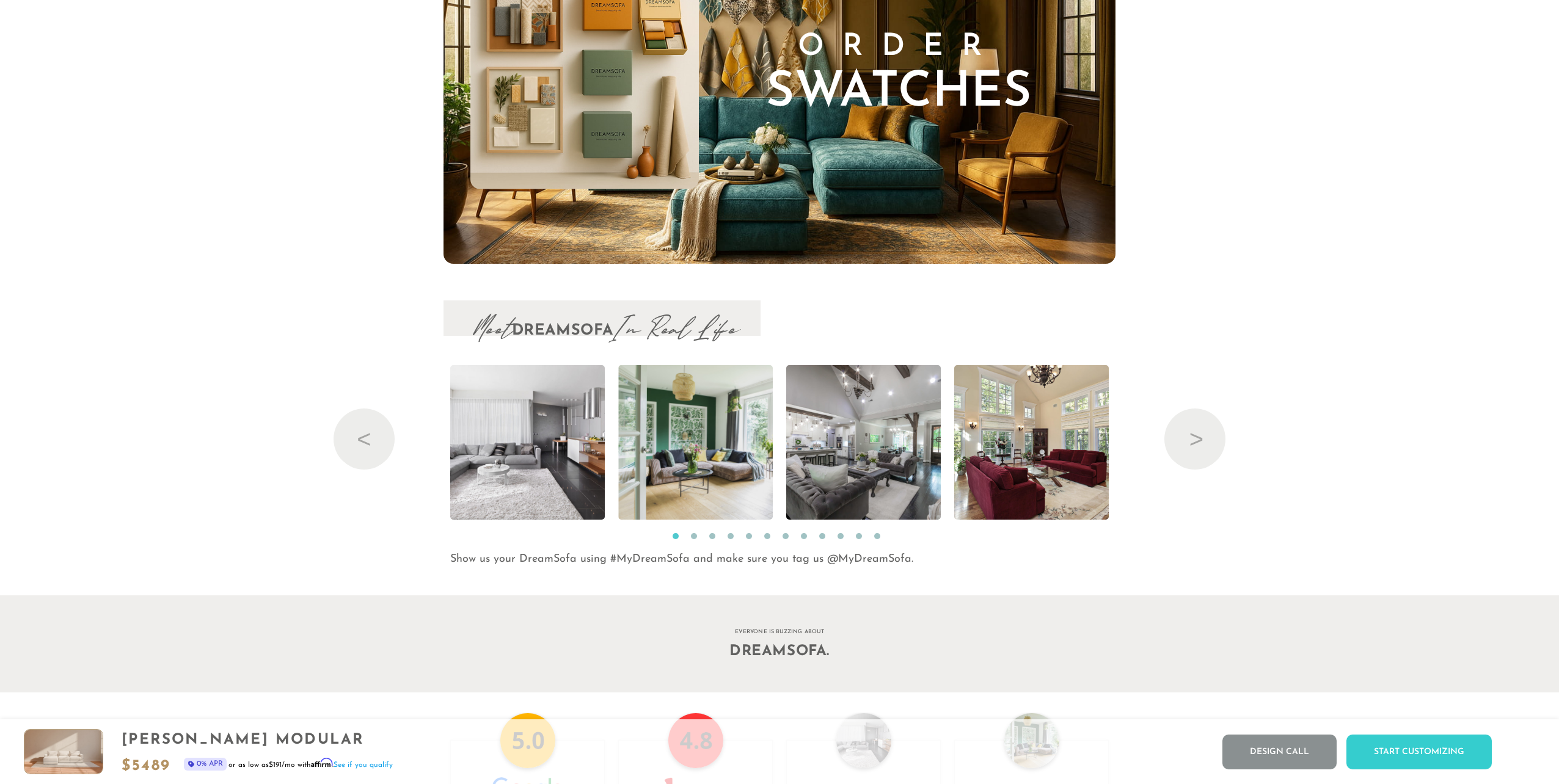
scroll to position [15735, 1540]
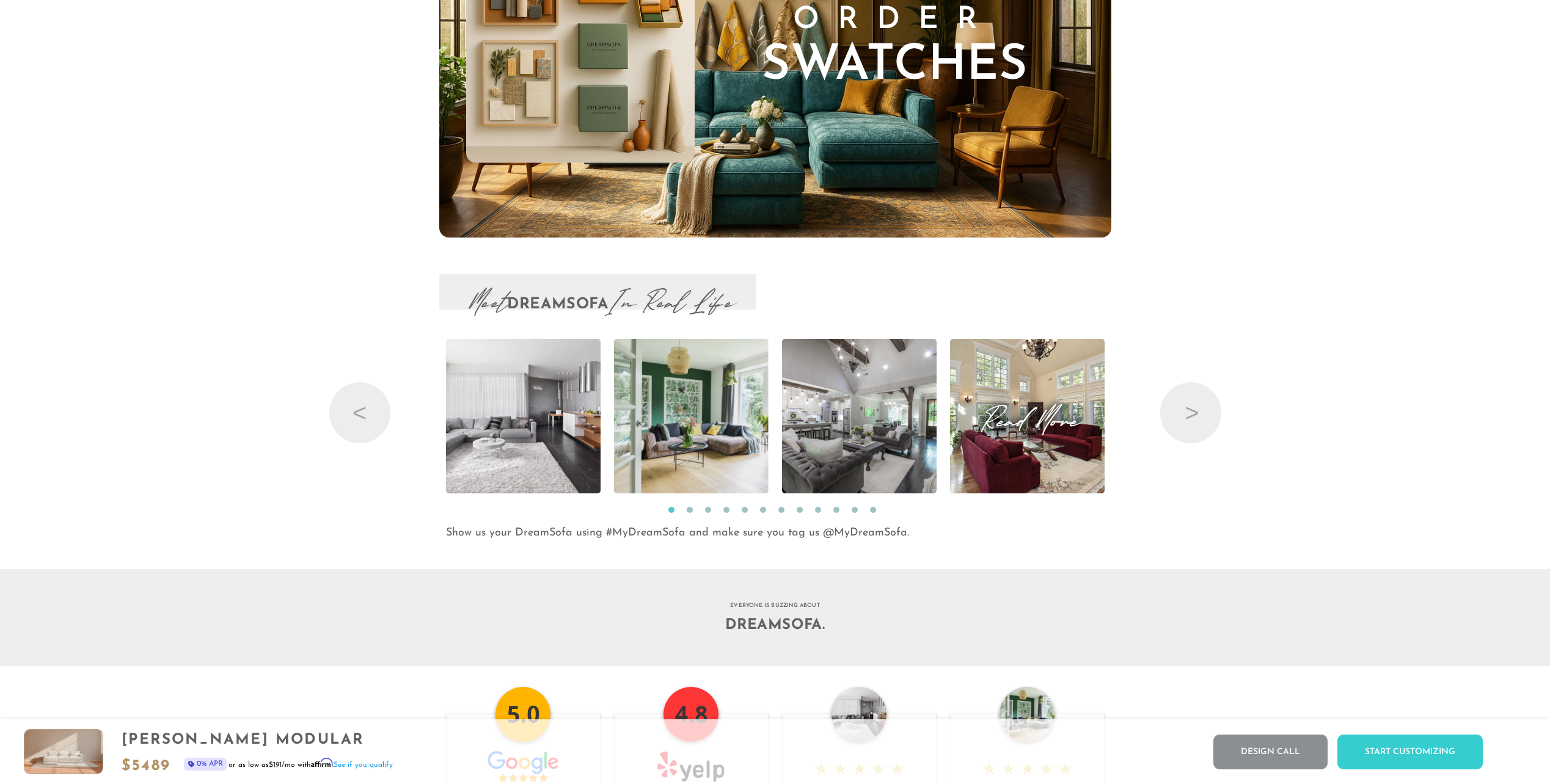
click at [1021, 442] on img at bounding box center [1026, 416] width 231 height 155
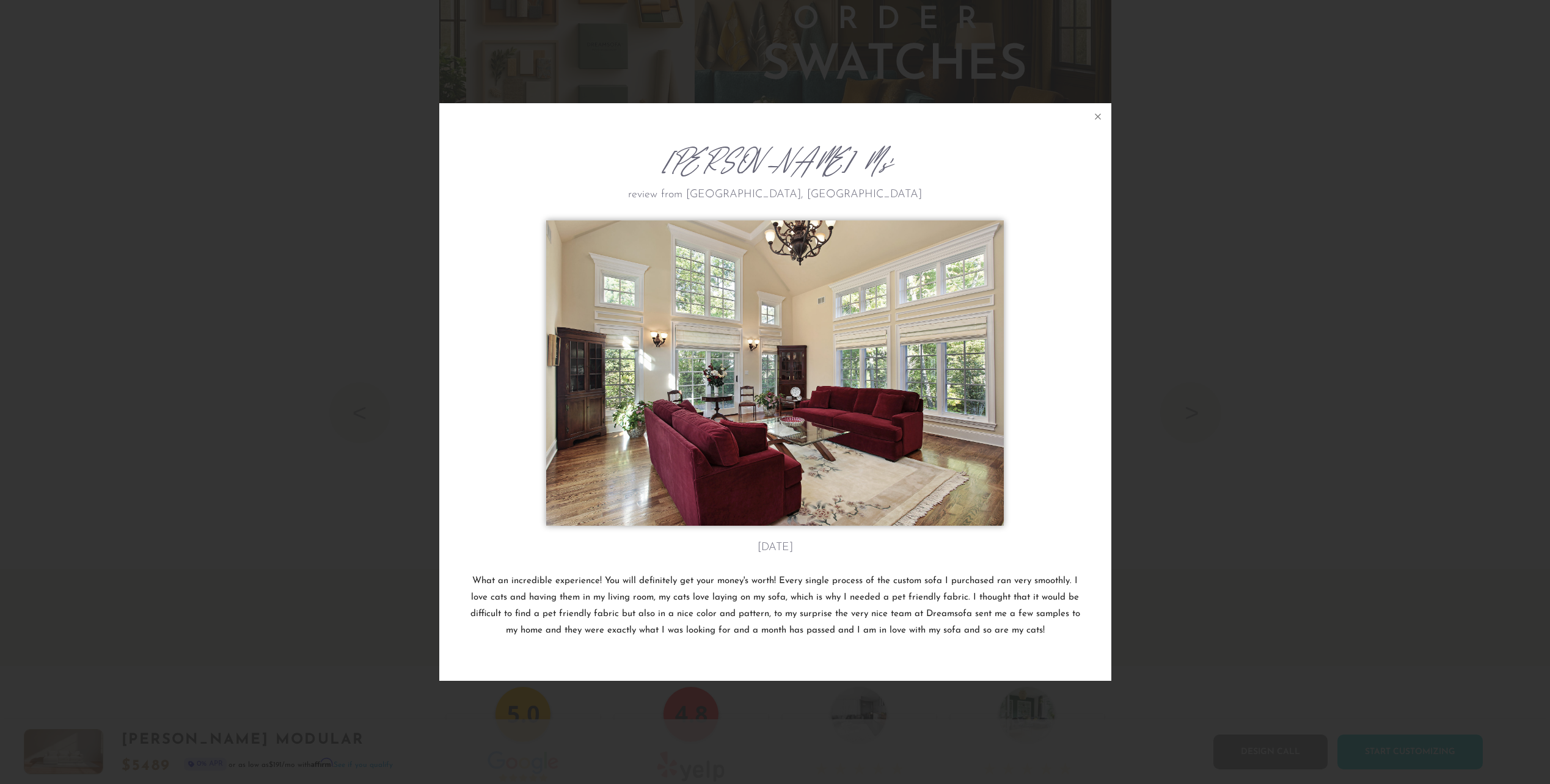
scroll to position [15757, 1550]
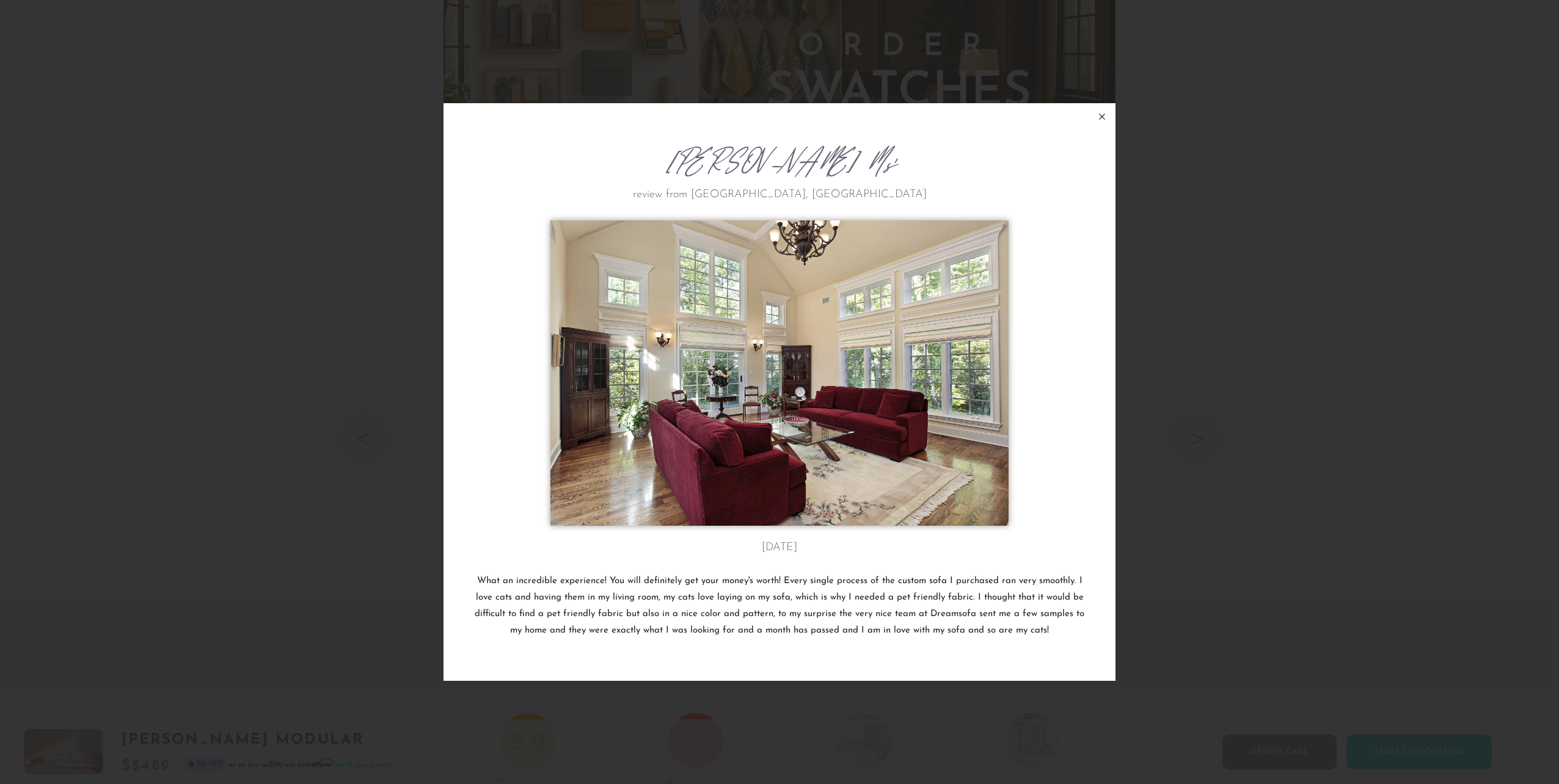
click at [1100, 112] on icon at bounding box center [1101, 116] width 15 height 15
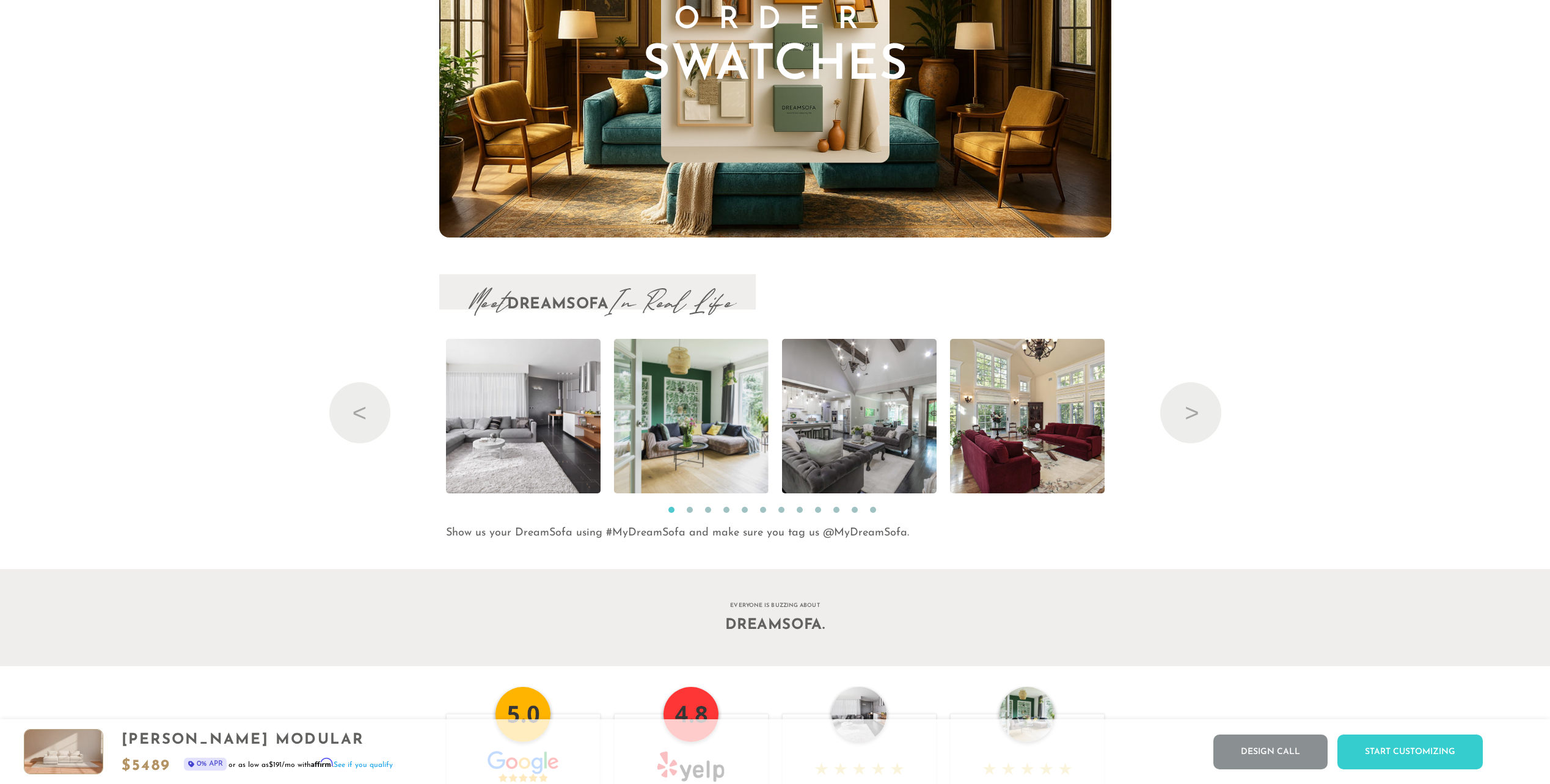
scroll to position [15735, 1540]
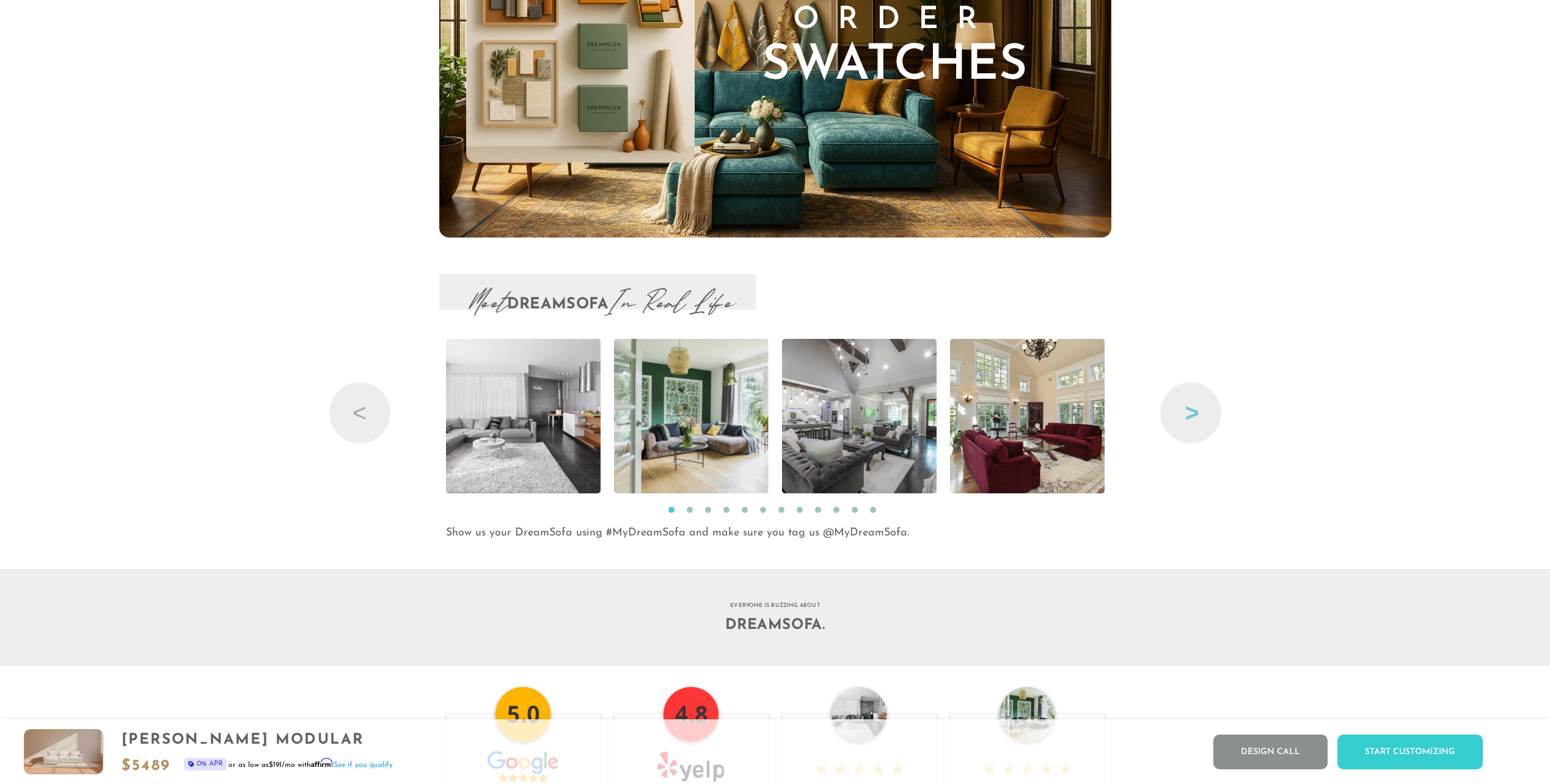
click at [1202, 416] on button "Next" at bounding box center [1190, 413] width 61 height 61
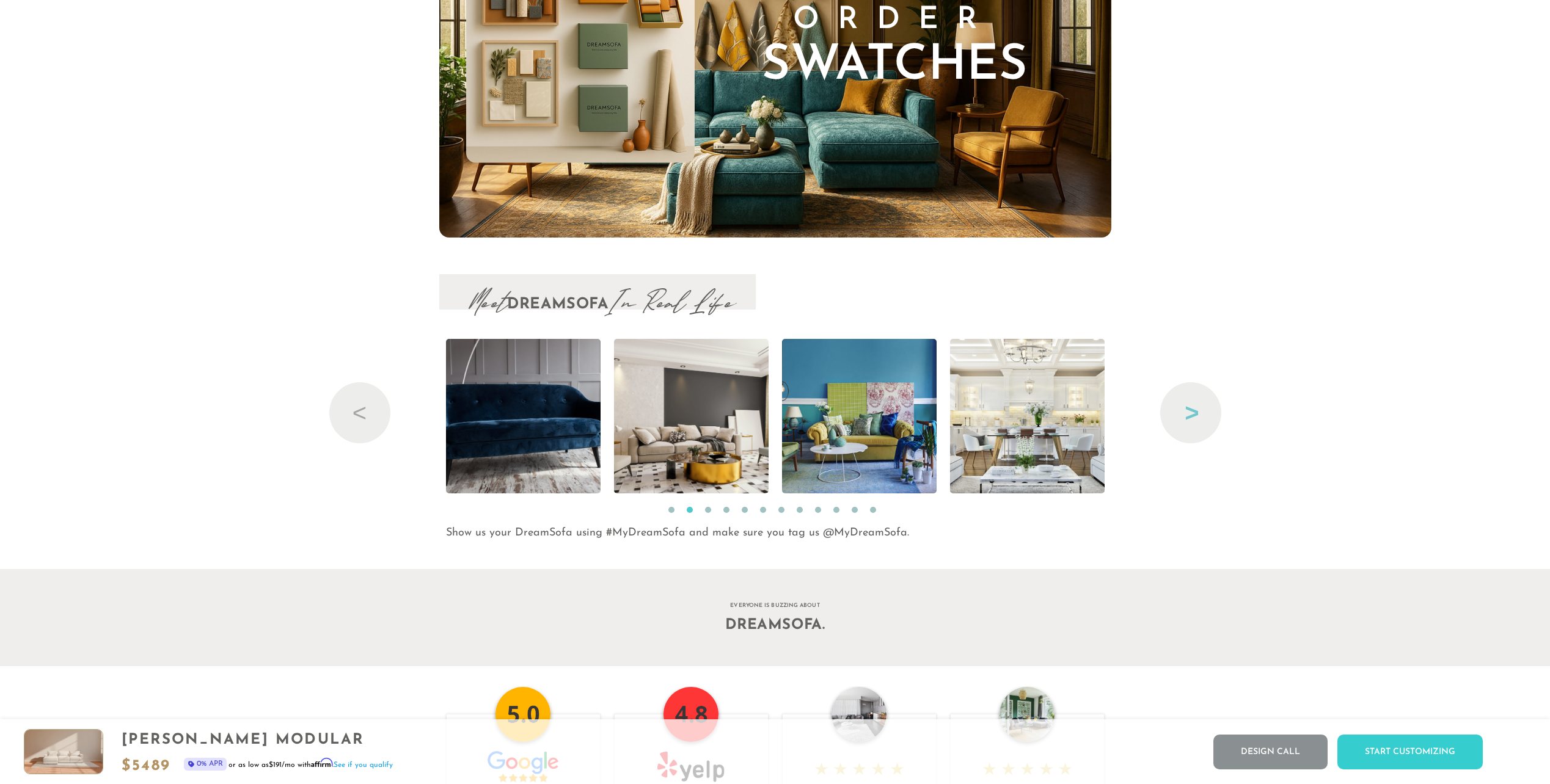
click at [1202, 416] on button "Next" at bounding box center [1190, 413] width 61 height 61
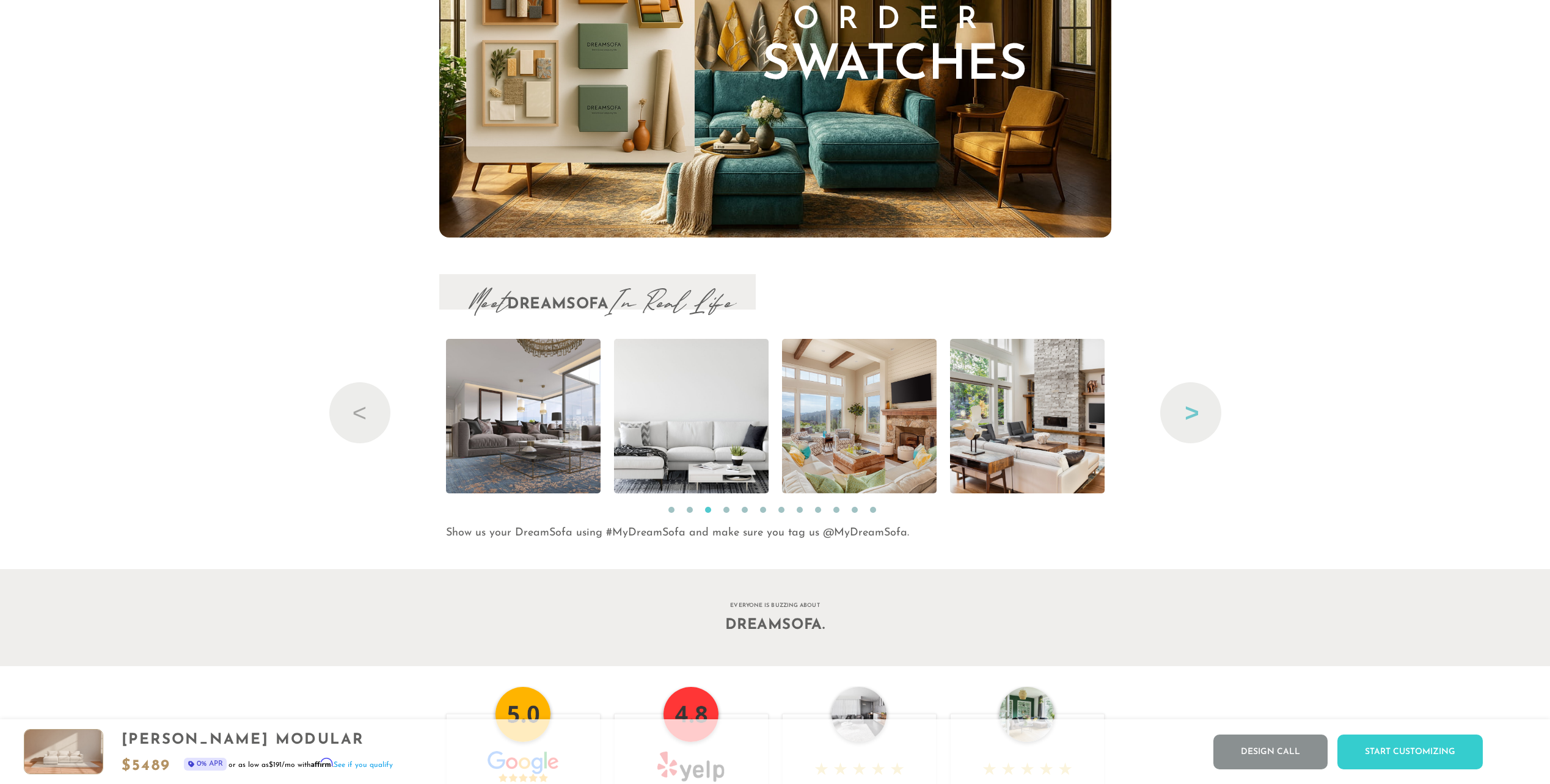
click at [1202, 419] on button "Next" at bounding box center [1190, 413] width 61 height 61
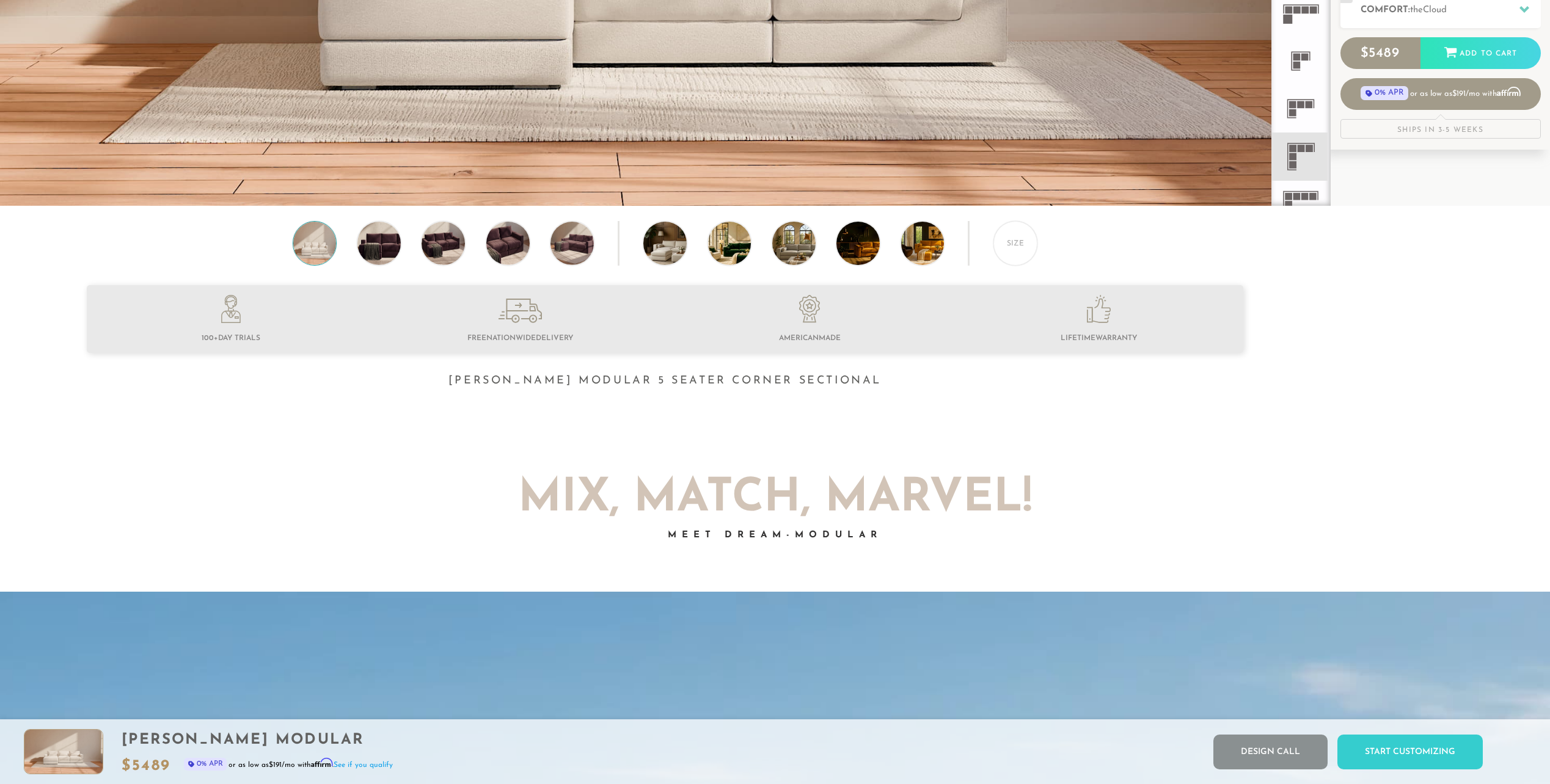
scroll to position [0, 0]
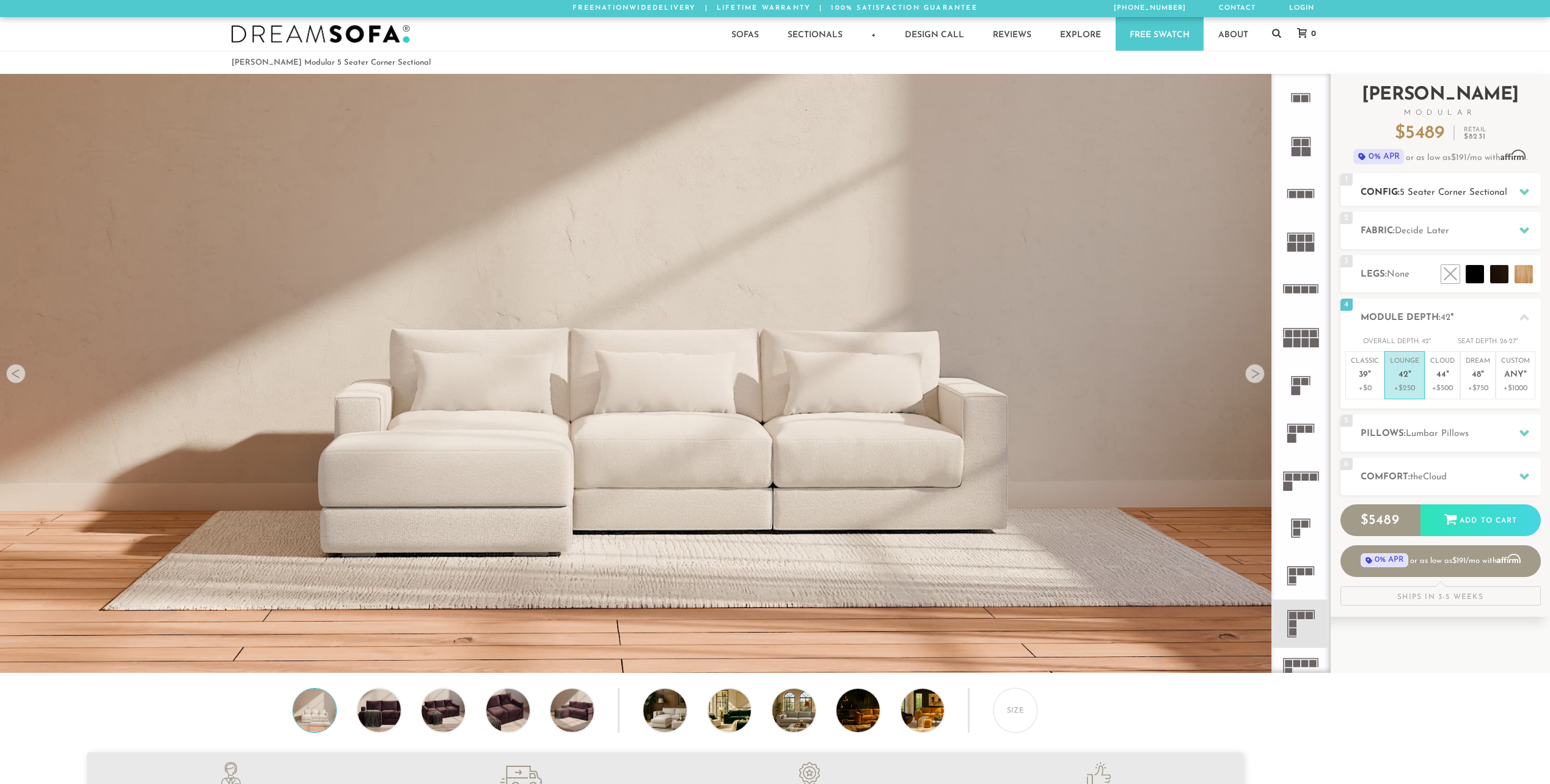
click at [1528, 188] on icon at bounding box center [1524, 192] width 10 height 10
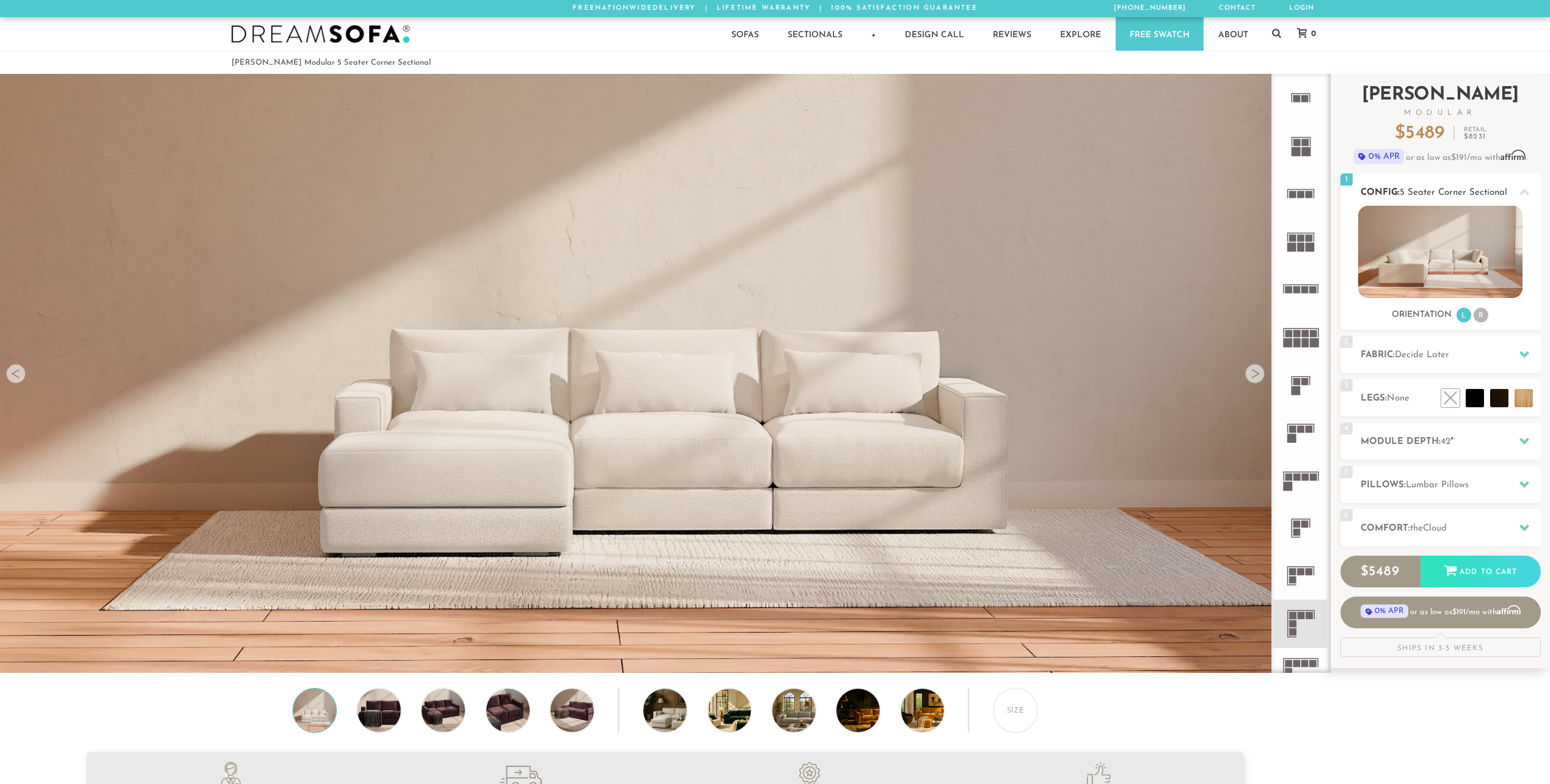
click at [1401, 253] on img at bounding box center [1440, 251] width 165 height 92
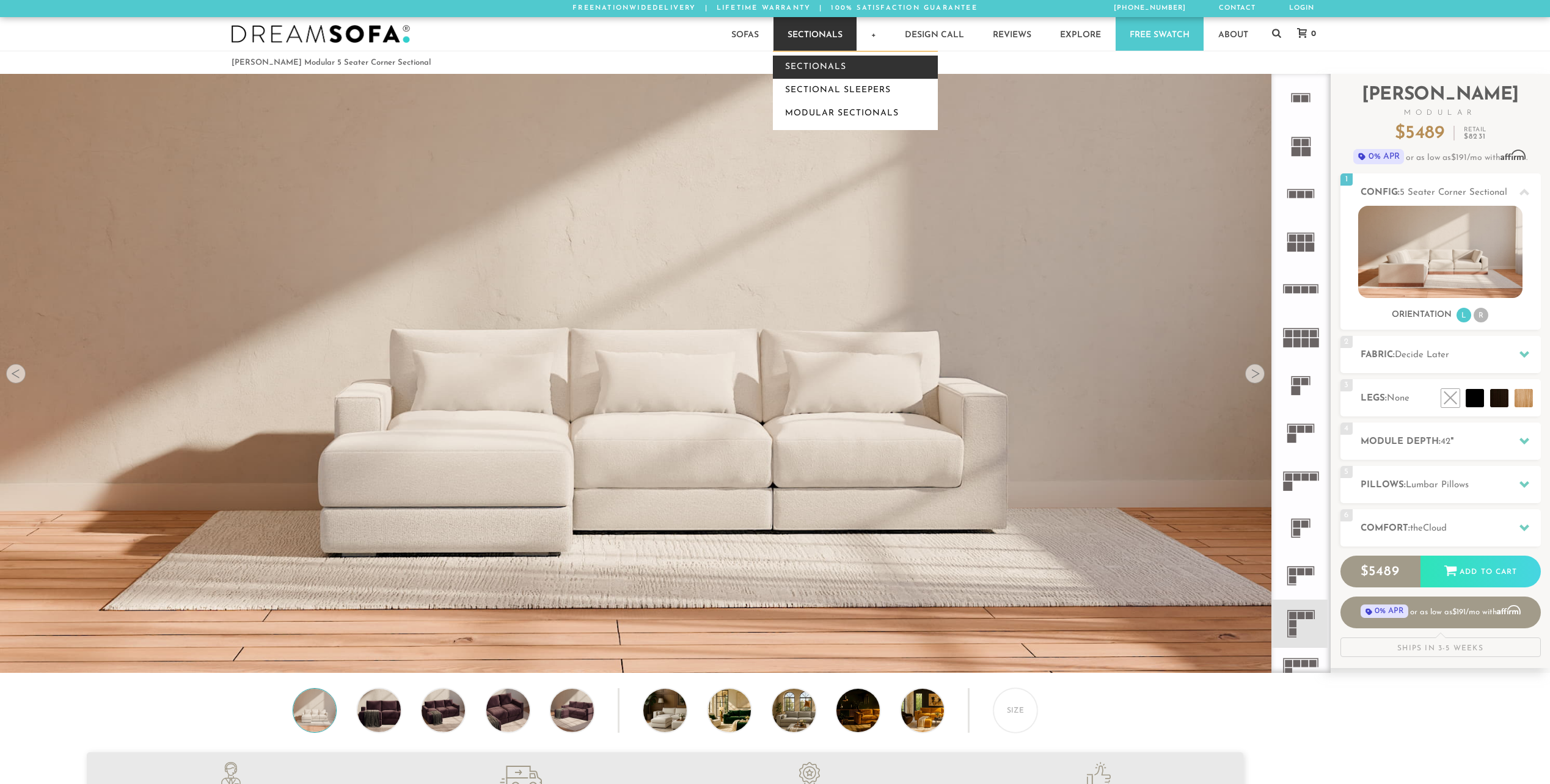
click at [803, 69] on link "Sectionals" at bounding box center [856, 67] width 165 height 23
